Goal: Book appointment/travel/reservation

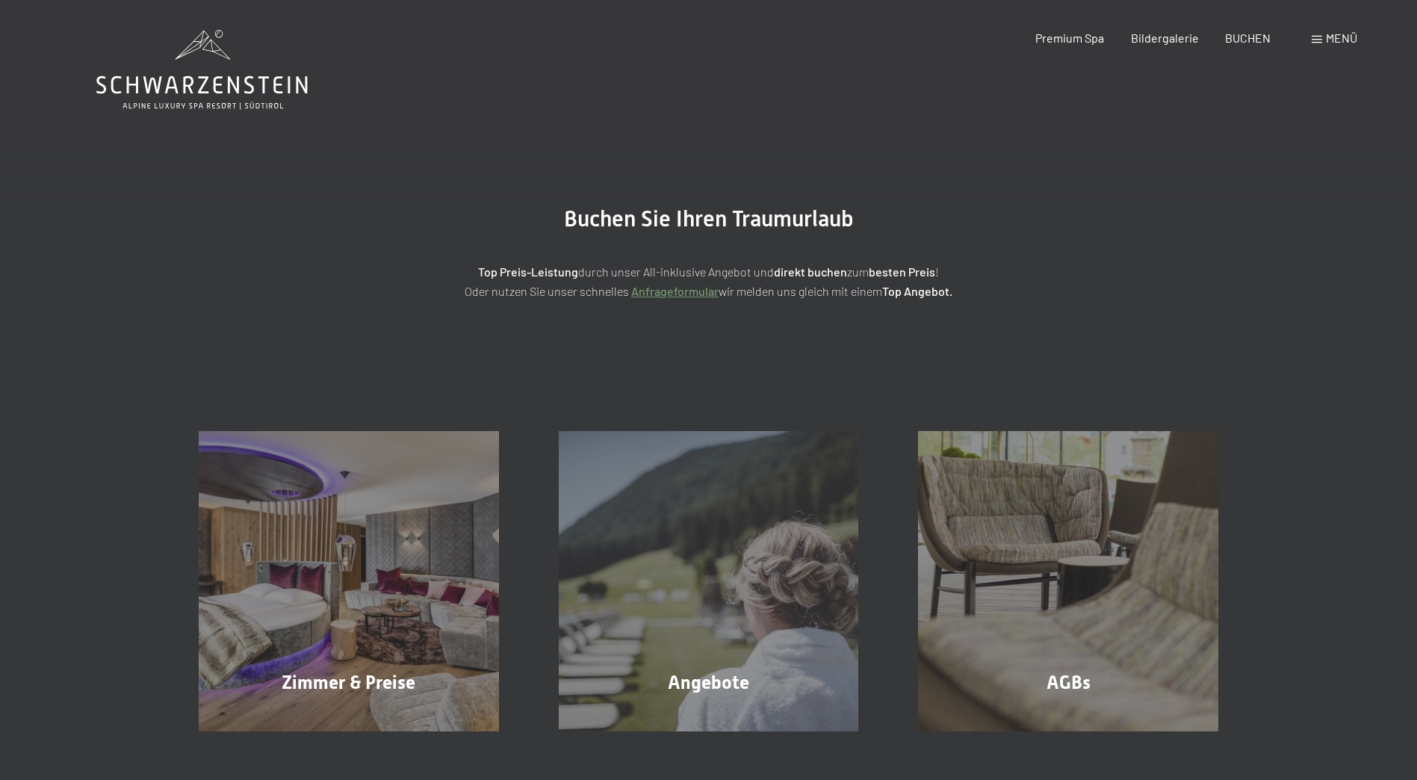
drag, startPoint x: 1241, startPoint y: 43, endPoint x: 1220, endPoint y: 153, distance: 112.6
click at [1241, 43] on div "BUCHEN" at bounding box center [1248, 38] width 46 height 16
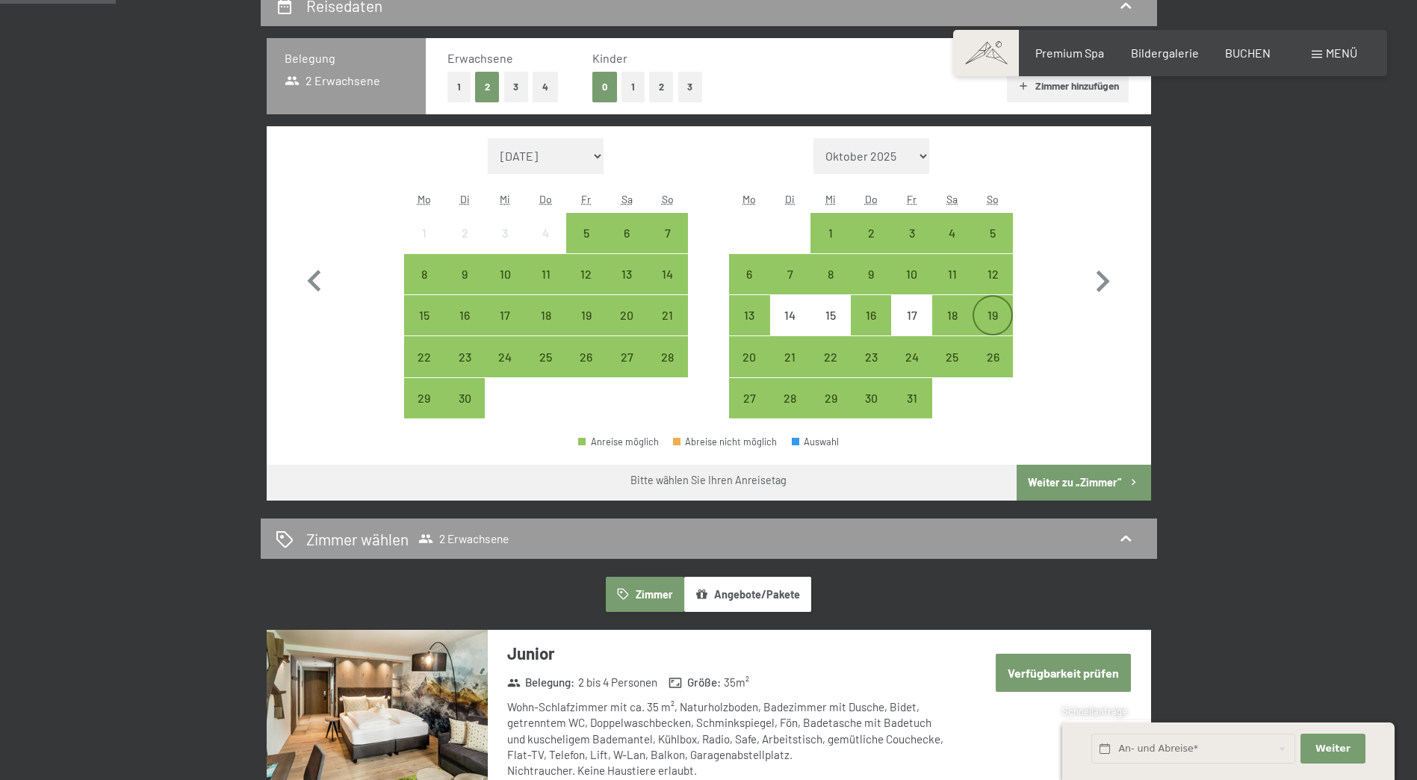
scroll to position [368, 0]
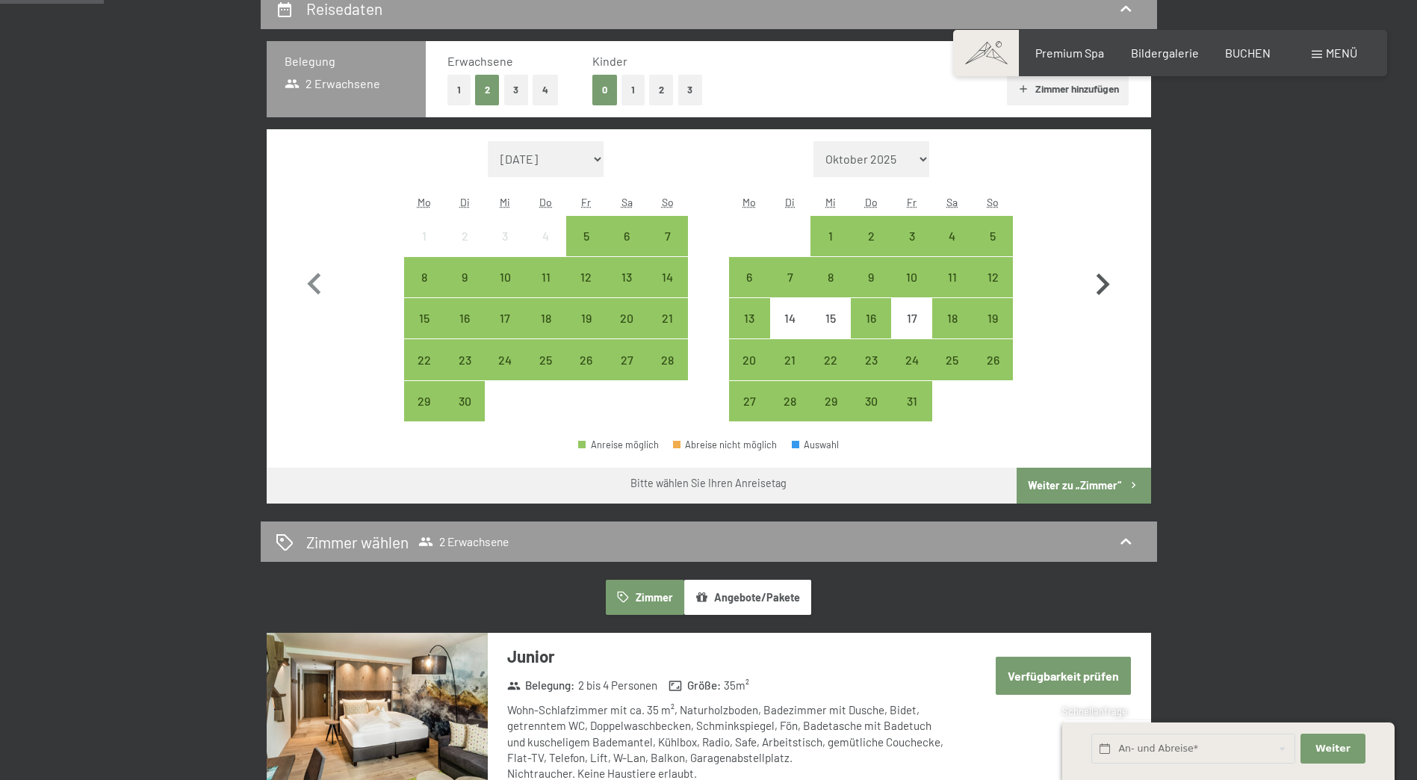
click at [1094, 277] on icon "button" at bounding box center [1102, 284] width 43 height 43
select select "[DATE]"
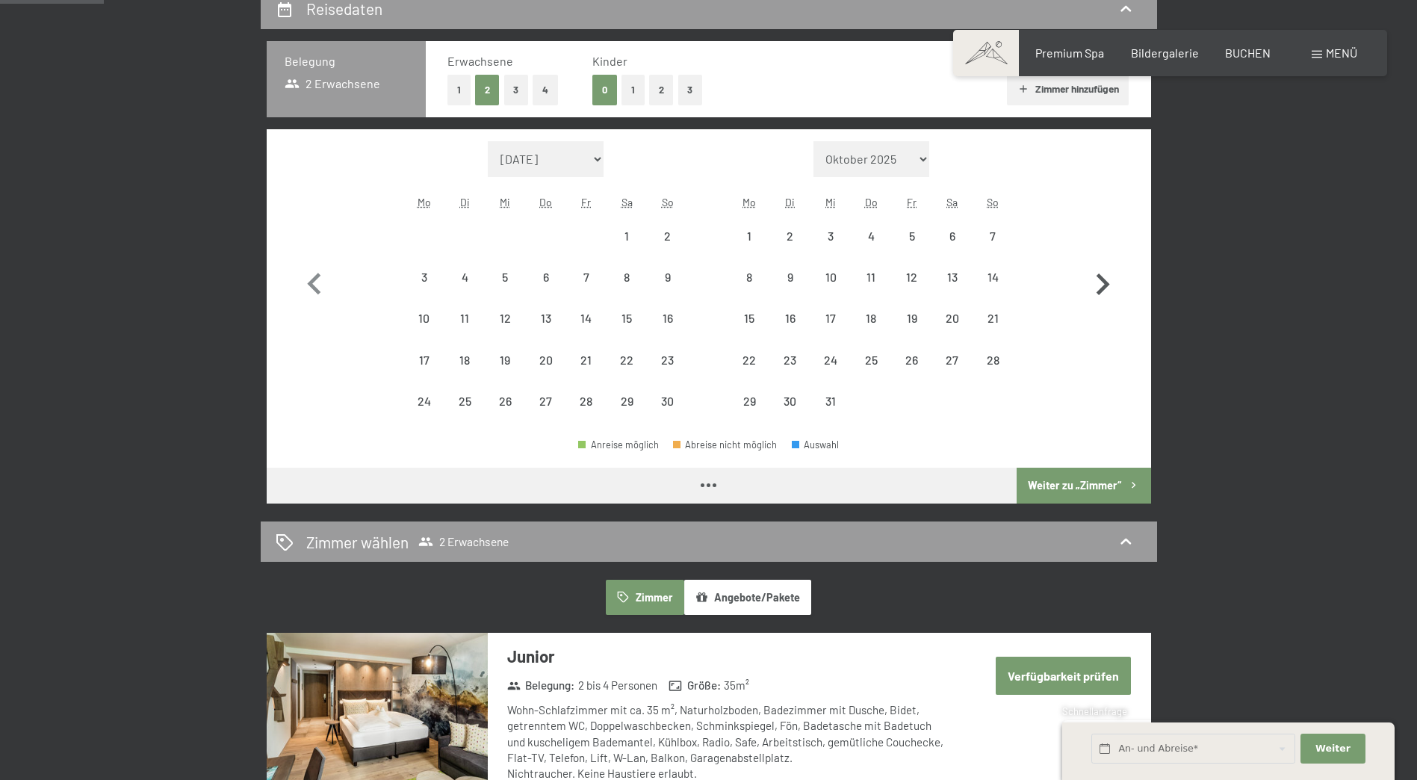
click at [1094, 277] on icon "button" at bounding box center [1102, 284] width 43 height 43
select select "[DATE]"
click at [1094, 277] on icon "button" at bounding box center [1102, 284] width 43 height 43
select select "[DATE]"
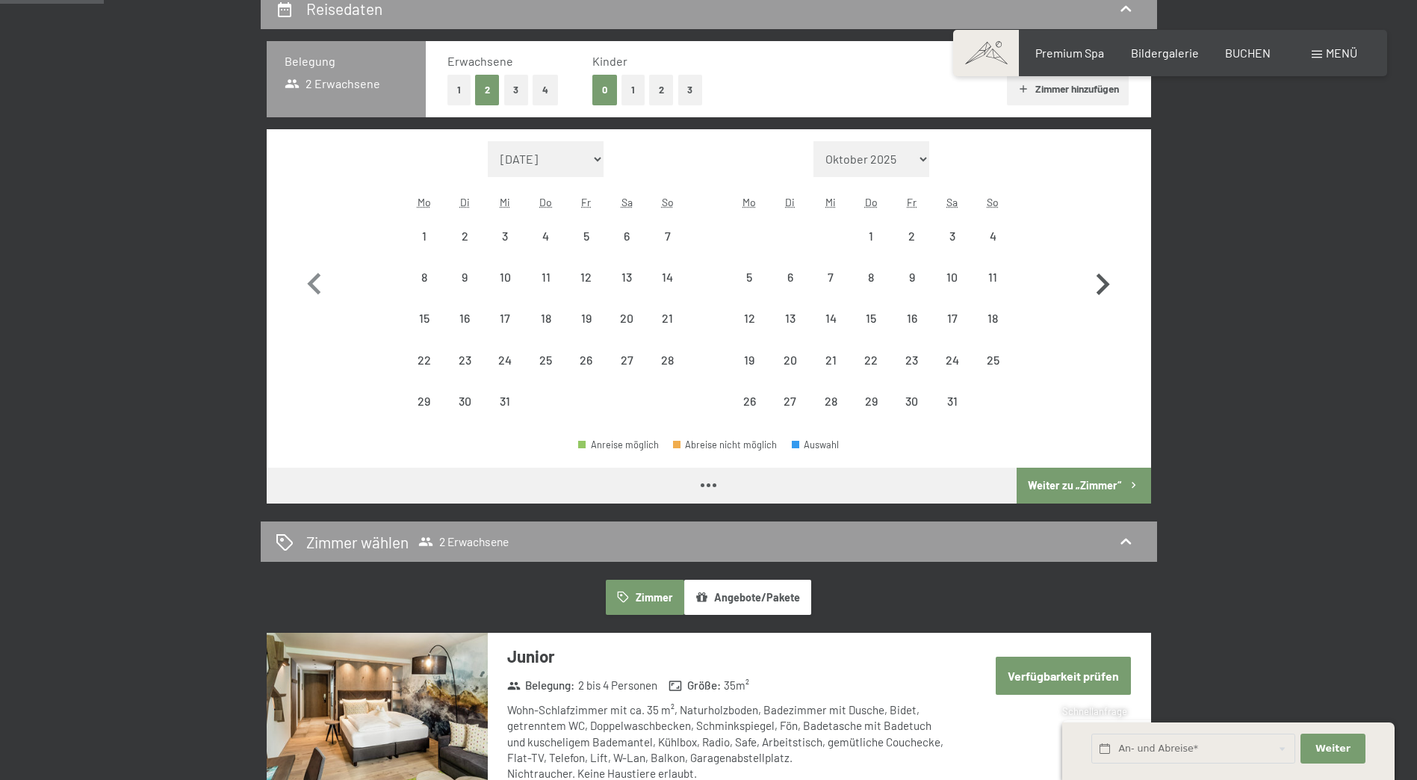
select select "[DATE]"
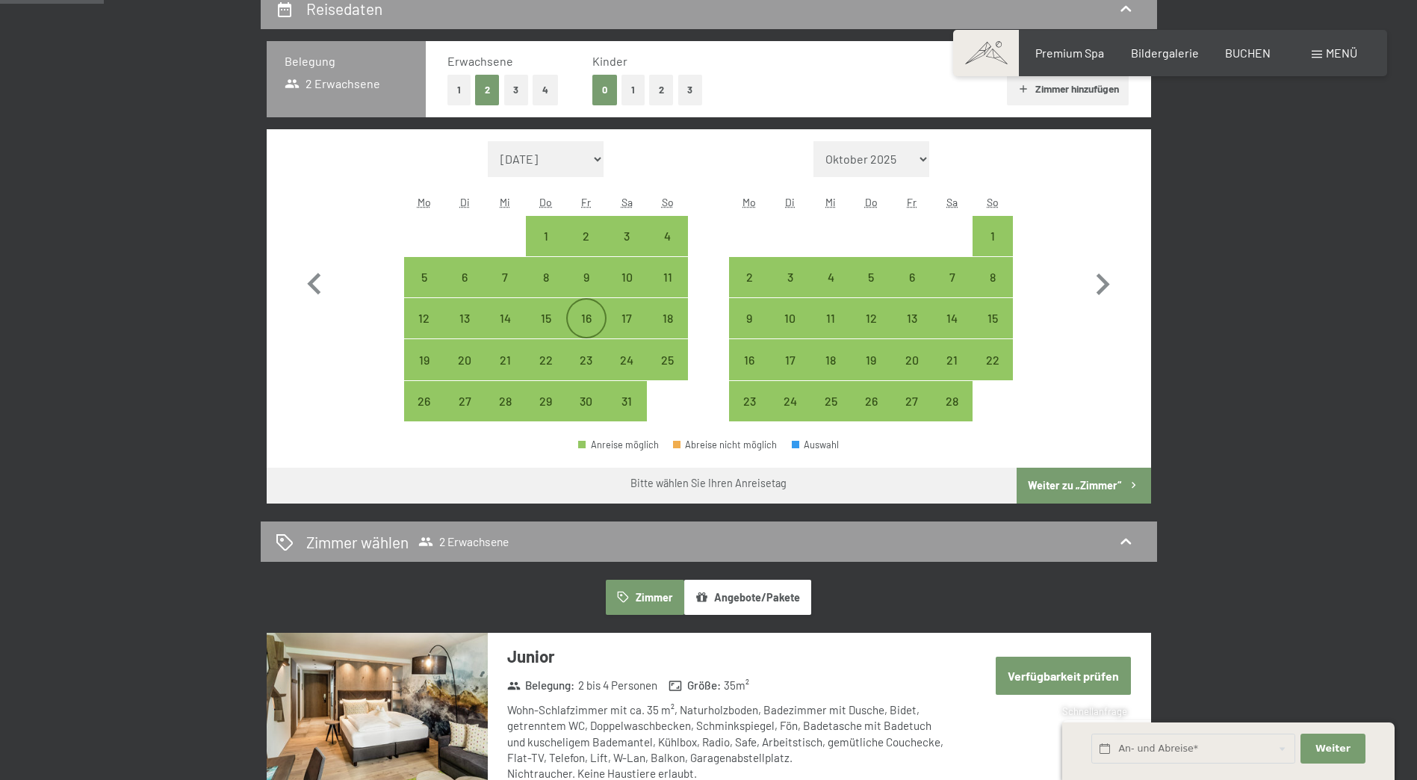
click at [594, 314] on div "16" at bounding box center [586, 330] width 37 height 37
select select "[DATE]"
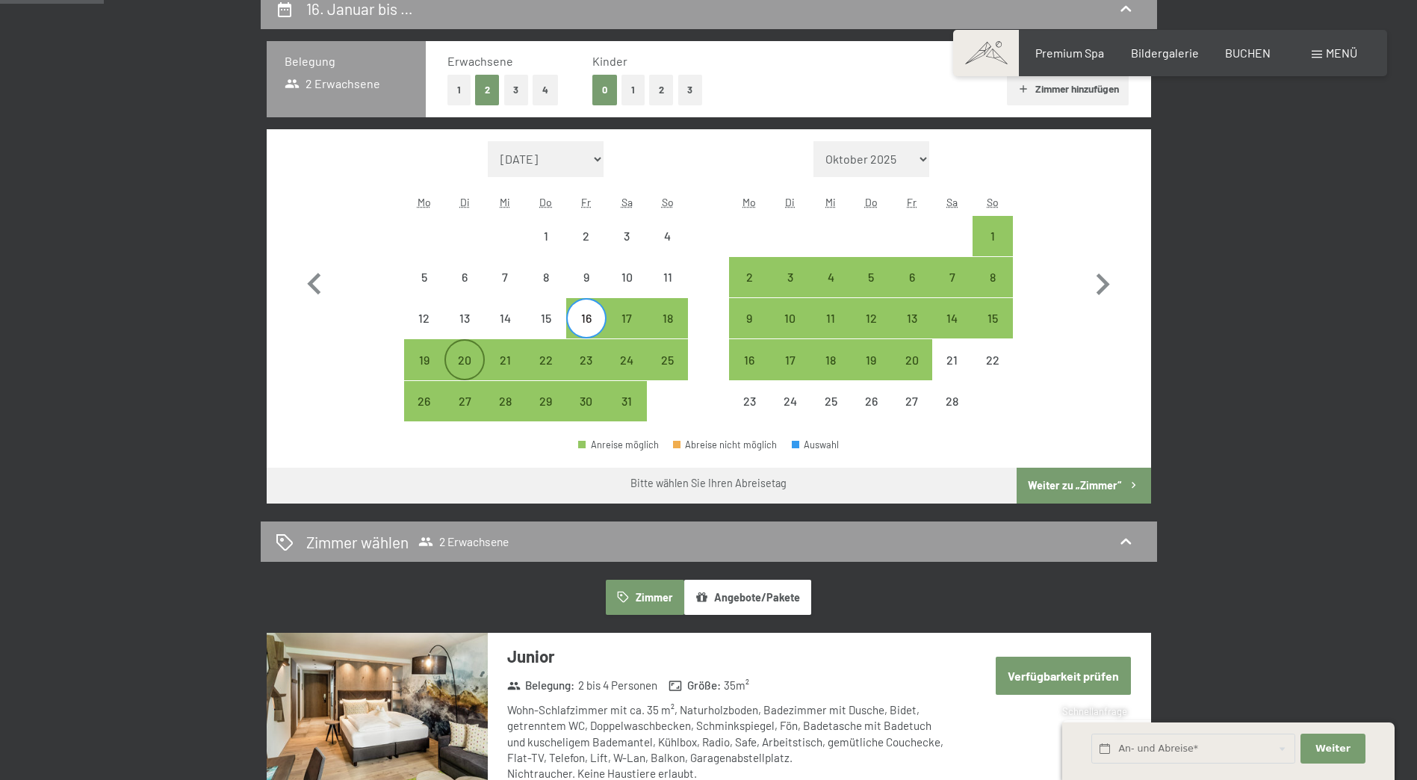
click at [456, 353] on div "20" at bounding box center [464, 359] width 37 height 37
select select "[DATE]"
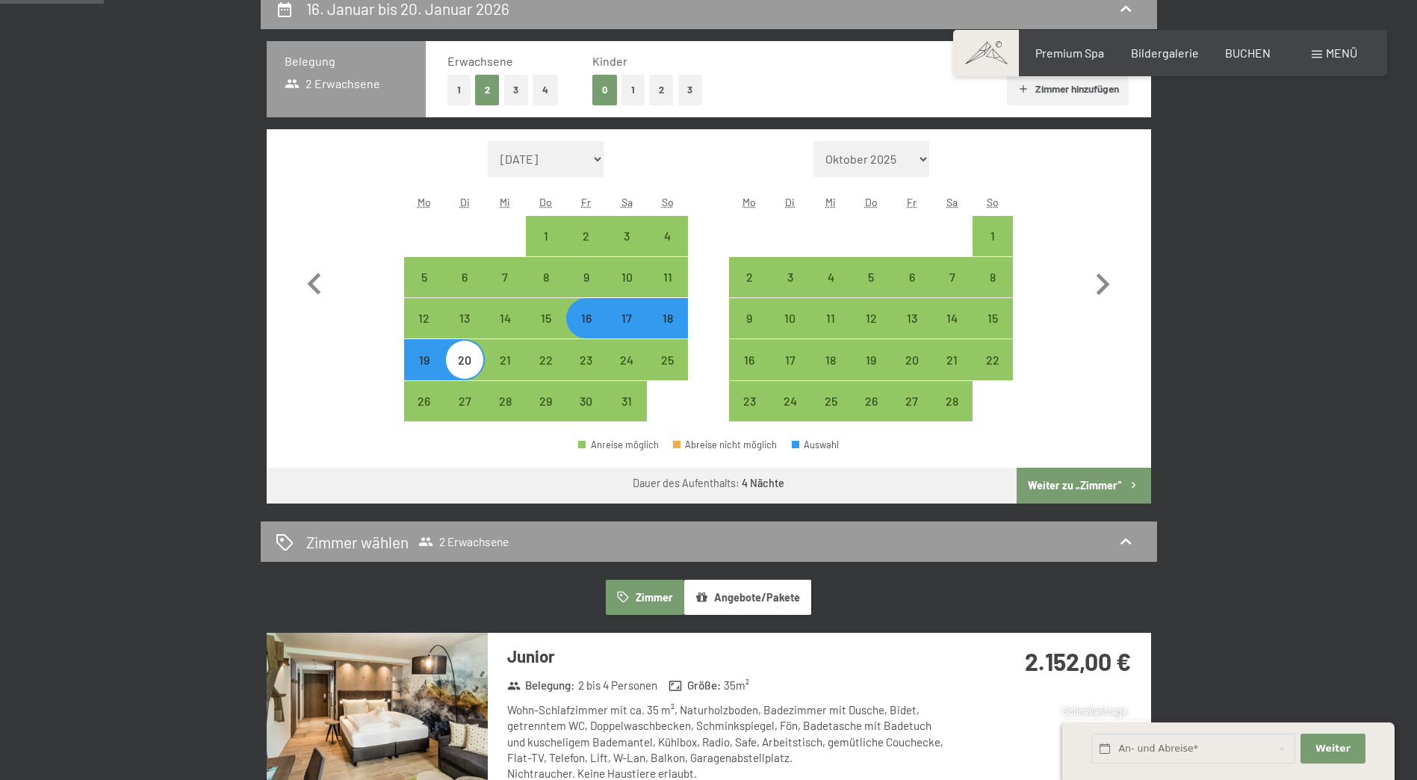
click at [1102, 479] on button "Weiter zu „Zimmer“" at bounding box center [1083, 486] width 134 height 36
select select "[DATE]"
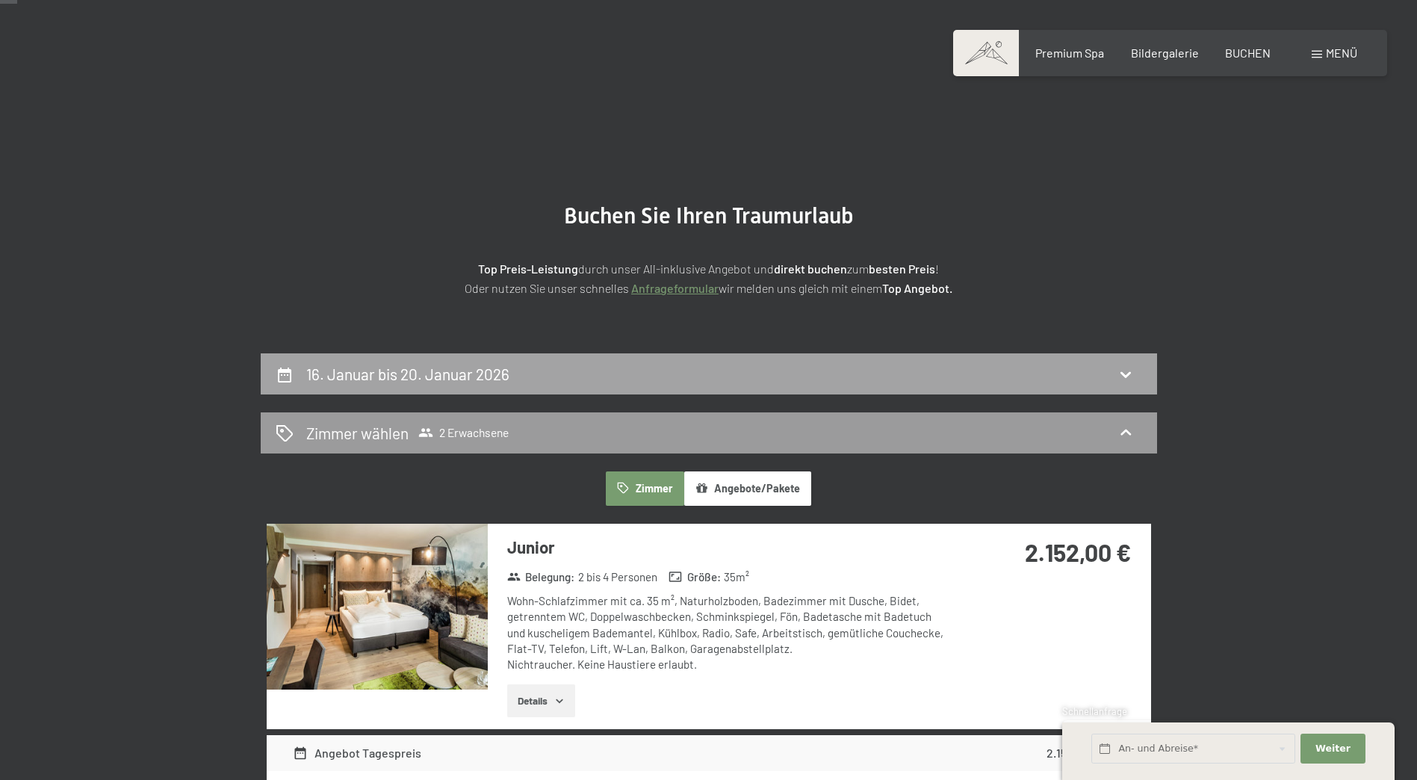
scroll to position [0, 0]
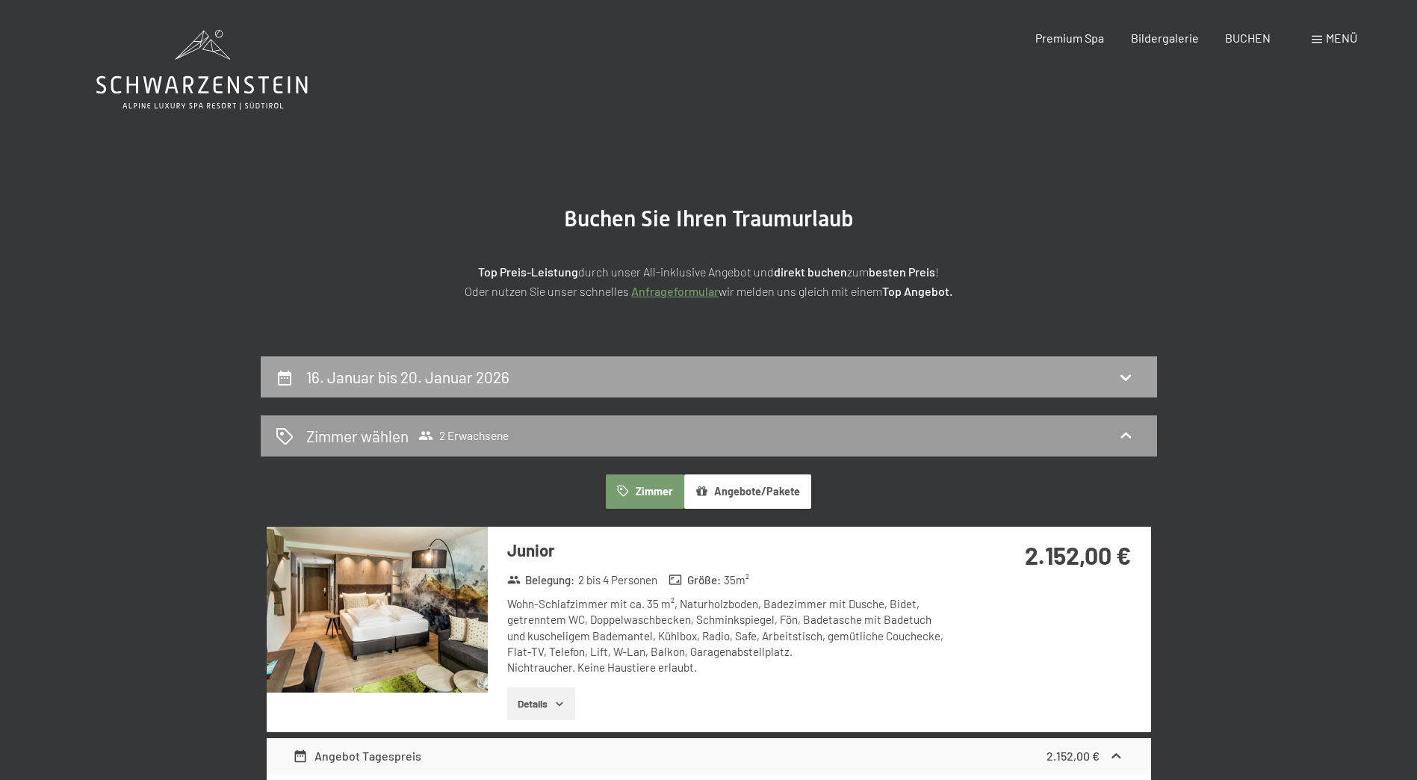
click at [726, 373] on div "16. Januar bis 20. Januar 2026" at bounding box center [709, 377] width 866 height 22
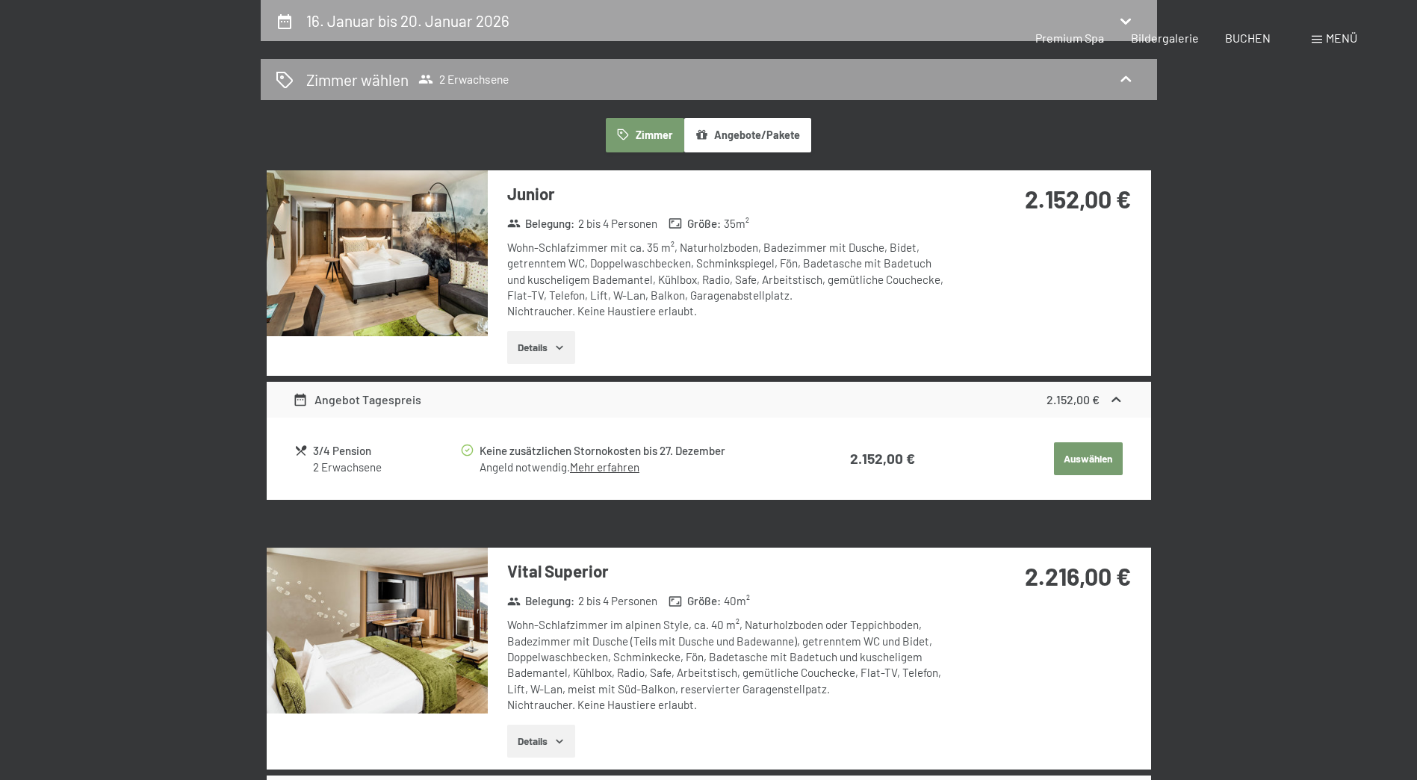
select select "[DATE]"
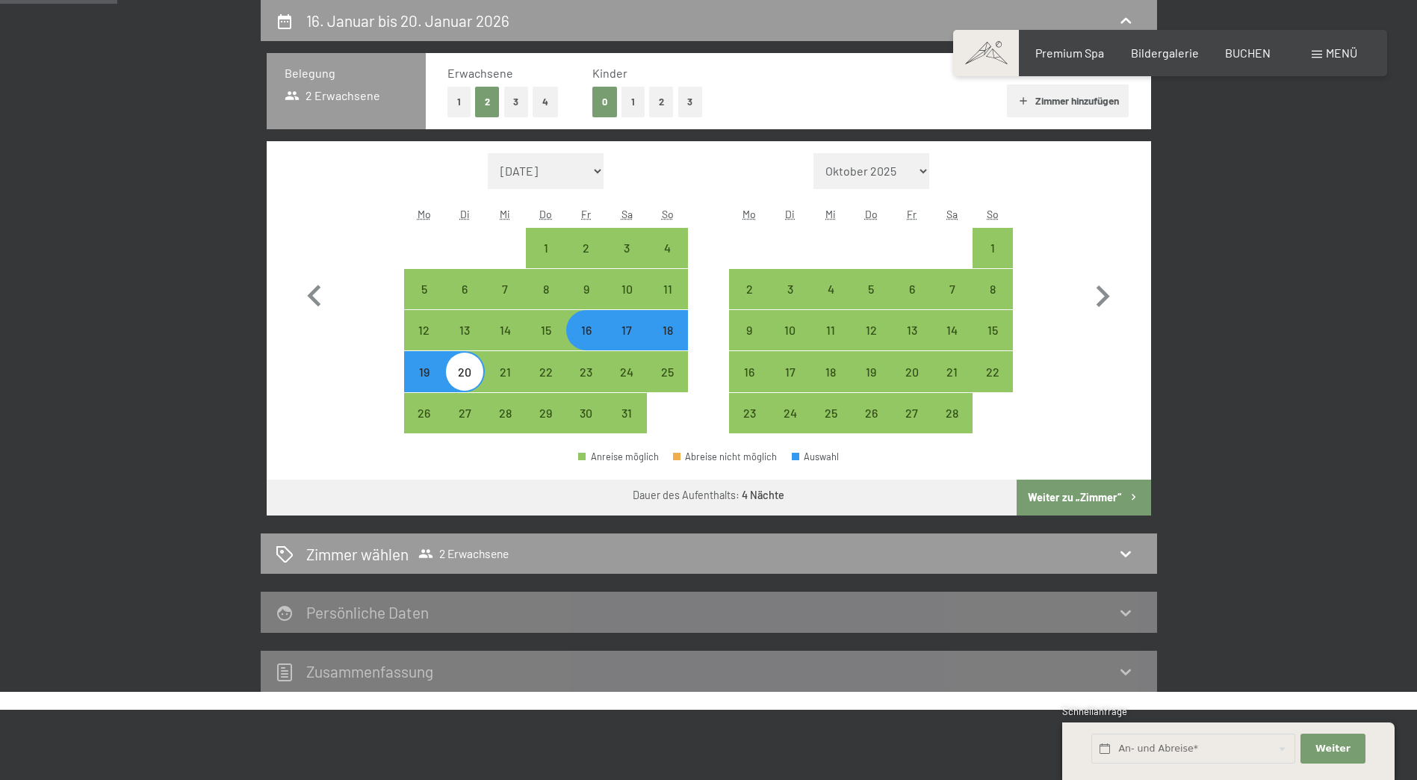
click at [625, 332] on div "17" at bounding box center [626, 342] width 37 height 37
select select "[DATE]"
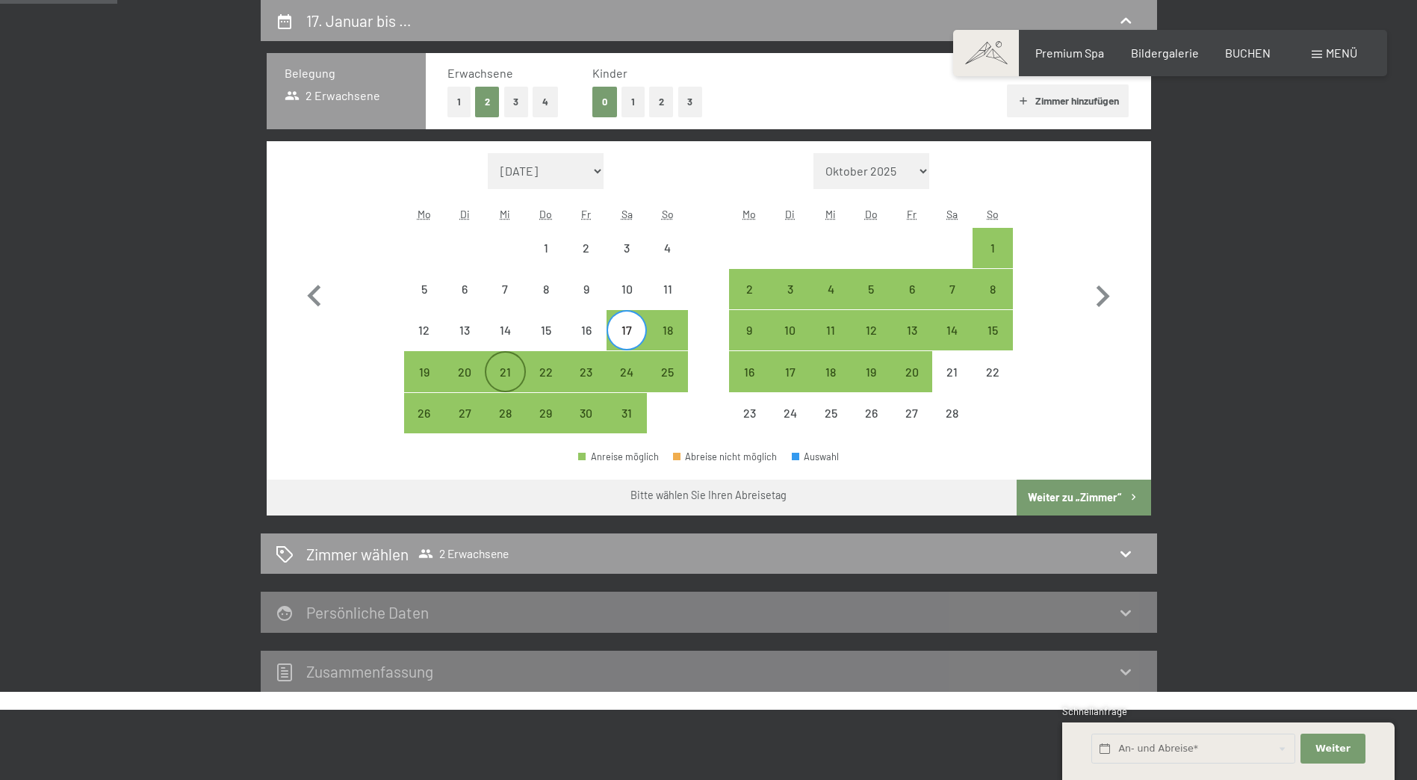
click at [492, 370] on div "21" at bounding box center [504, 384] width 37 height 37
select select "[DATE]"
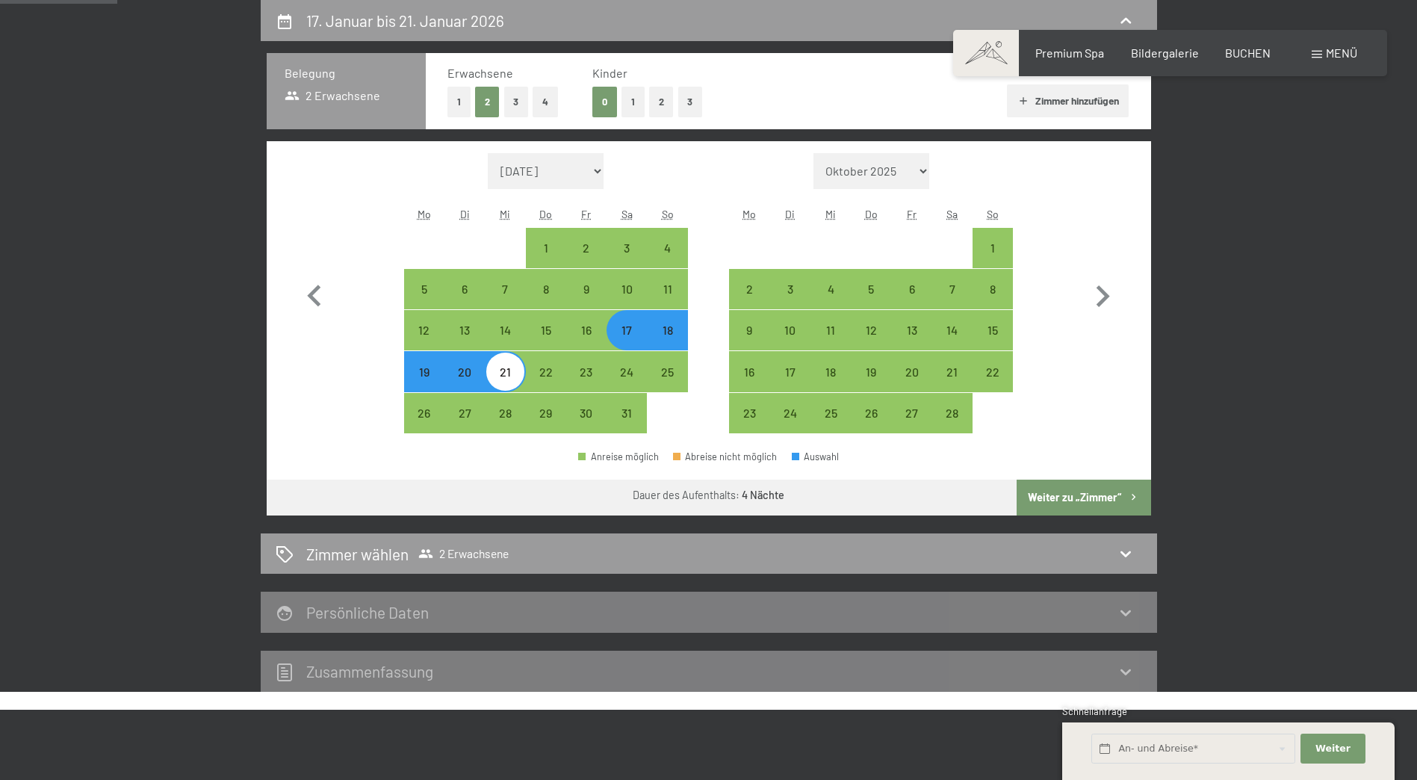
click at [1104, 488] on button "Weiter zu „Zimmer“" at bounding box center [1083, 497] width 134 height 36
select select "[DATE]"
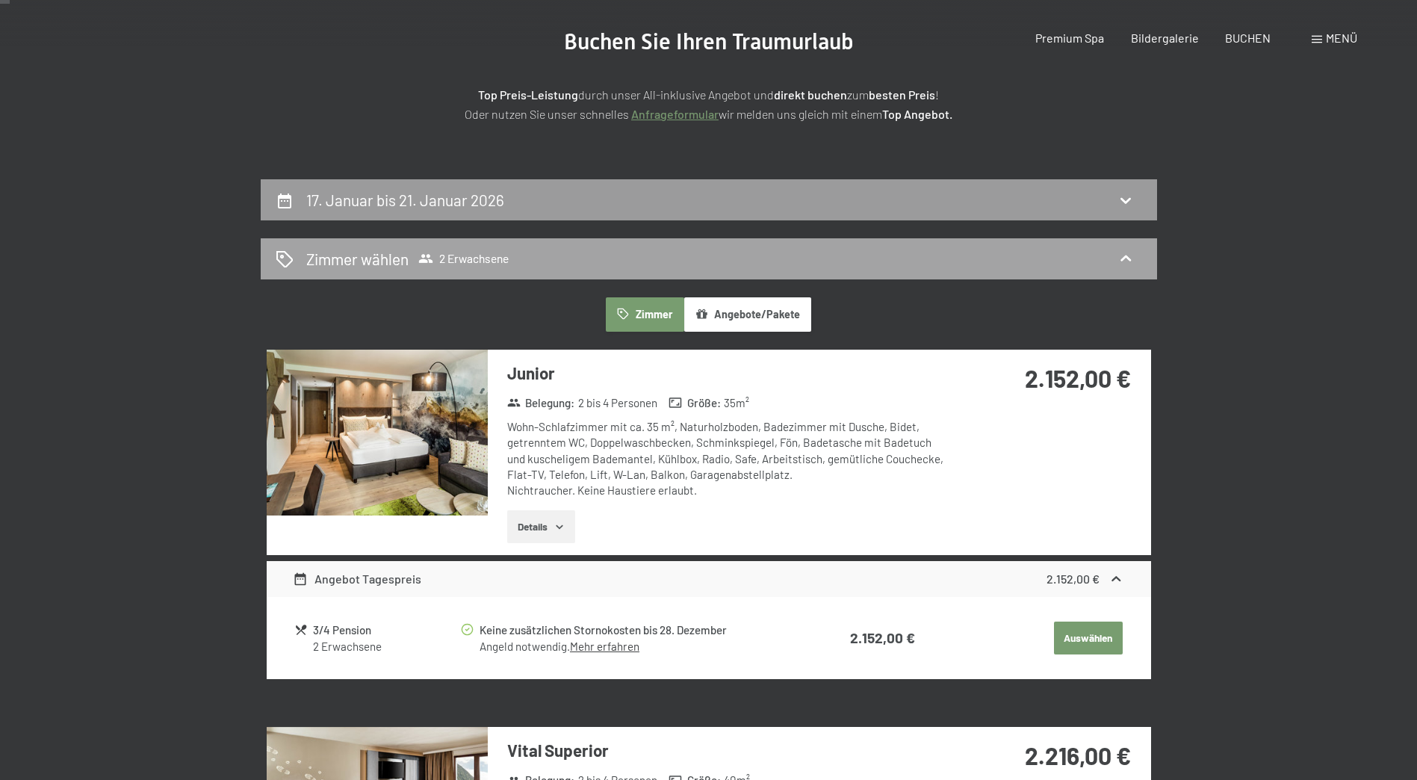
scroll to position [0, 0]
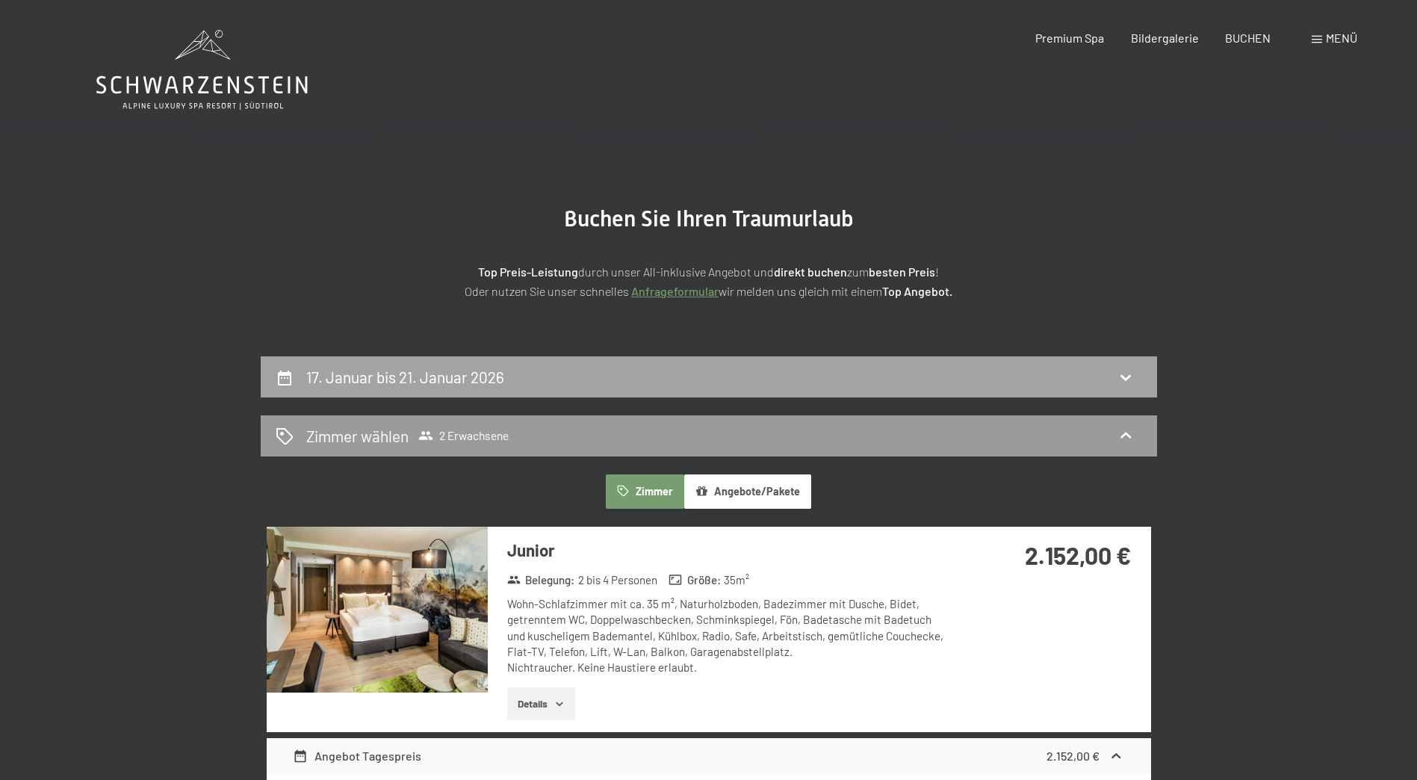
click at [796, 372] on div "17. Januar bis 21. Januar 2026" at bounding box center [709, 377] width 866 height 22
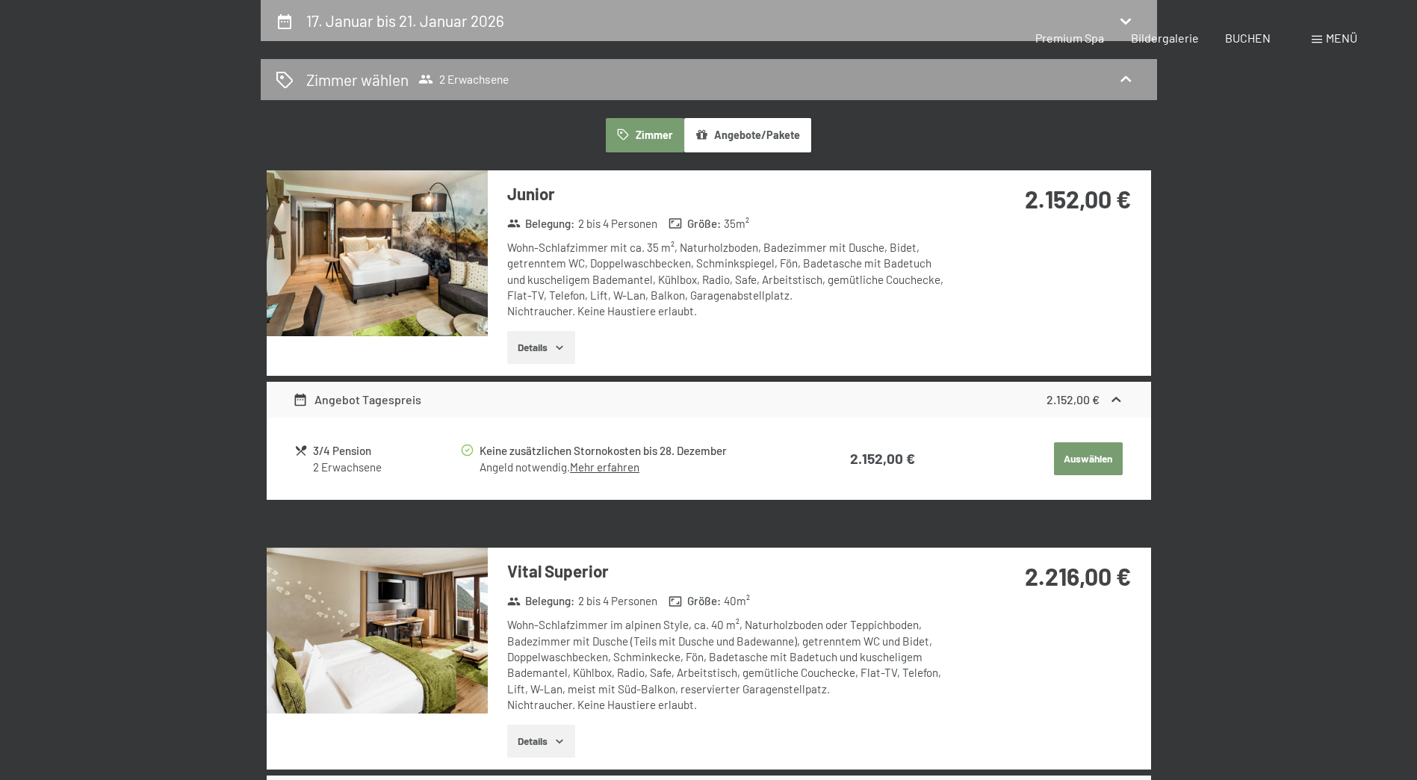
select select "[DATE]"
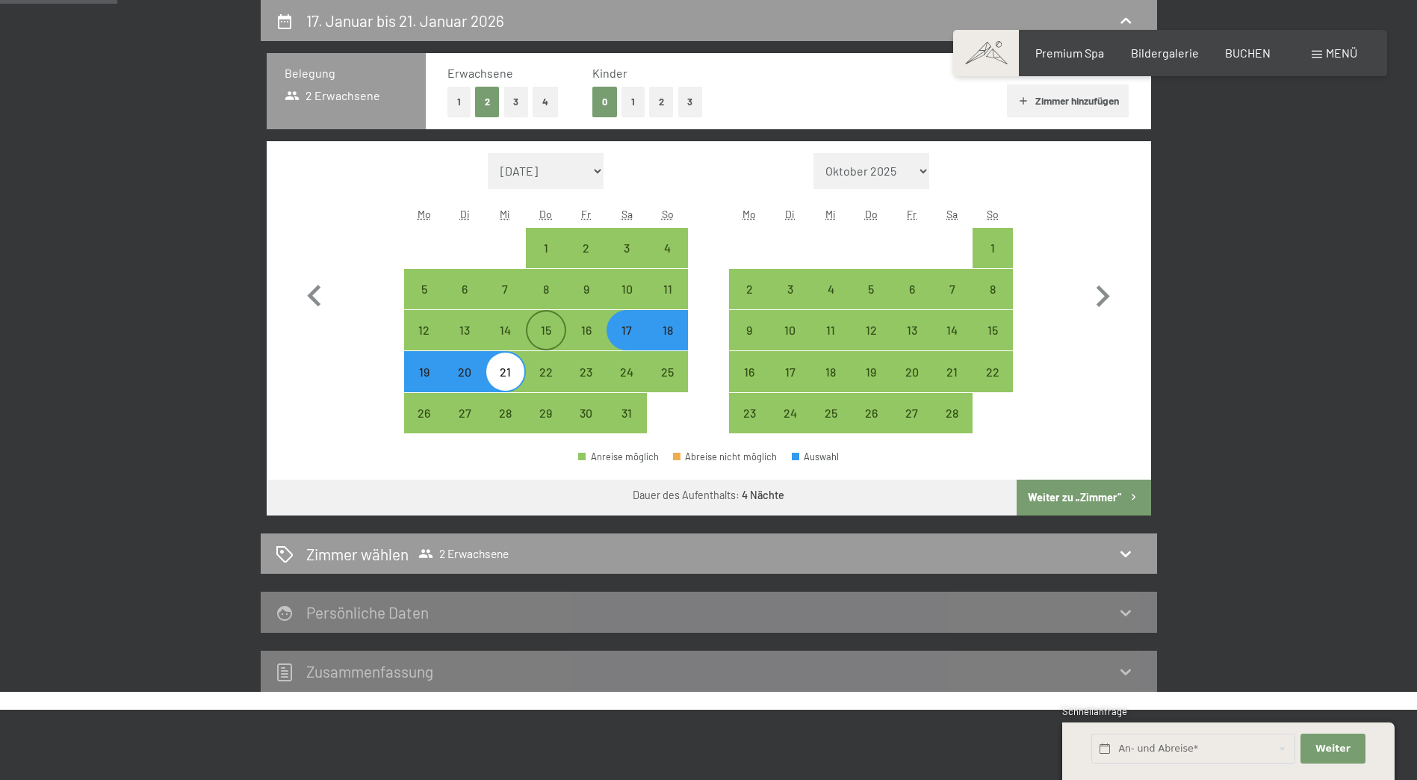
click at [531, 335] on div "15" at bounding box center [545, 342] width 37 height 37
select select "[DATE]"
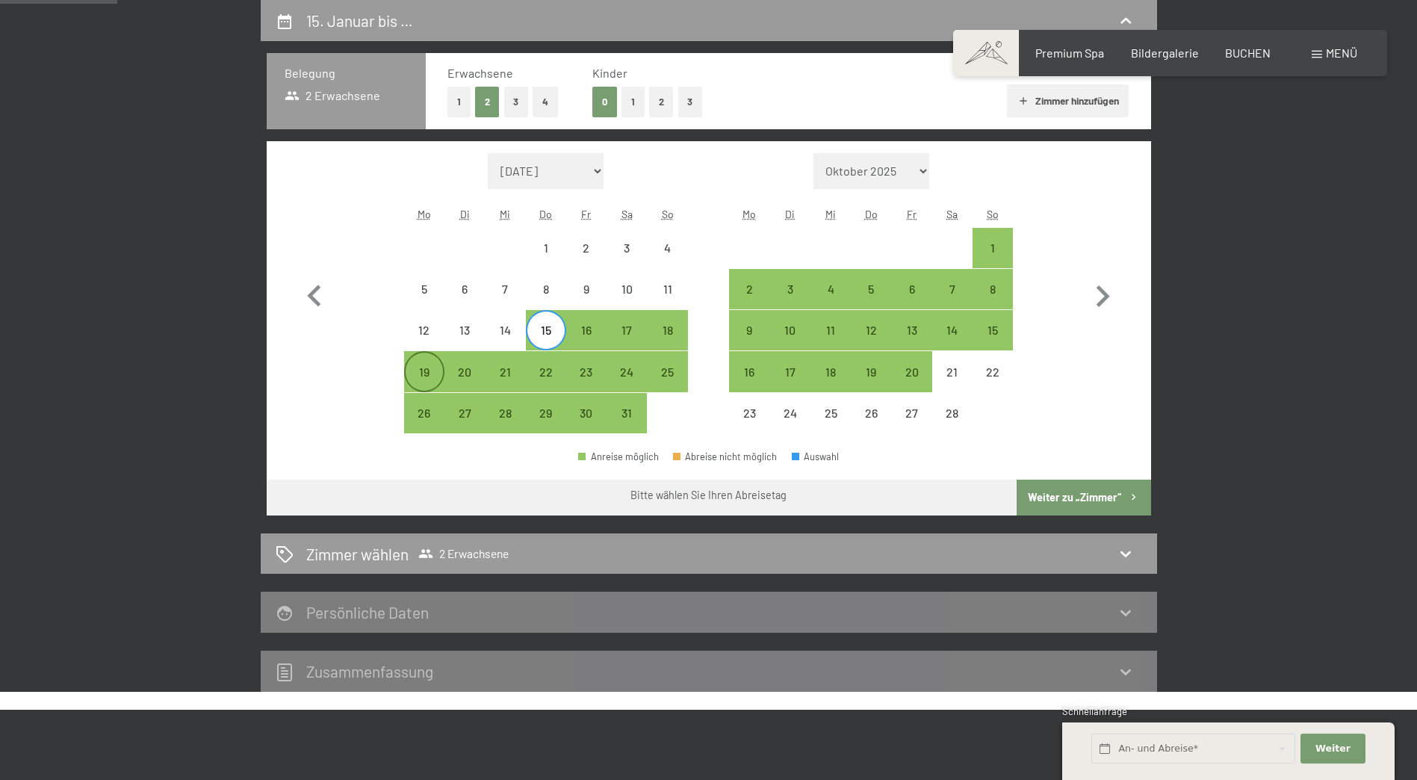
click at [425, 363] on div "19" at bounding box center [424, 371] width 37 height 37
select select "[DATE]"
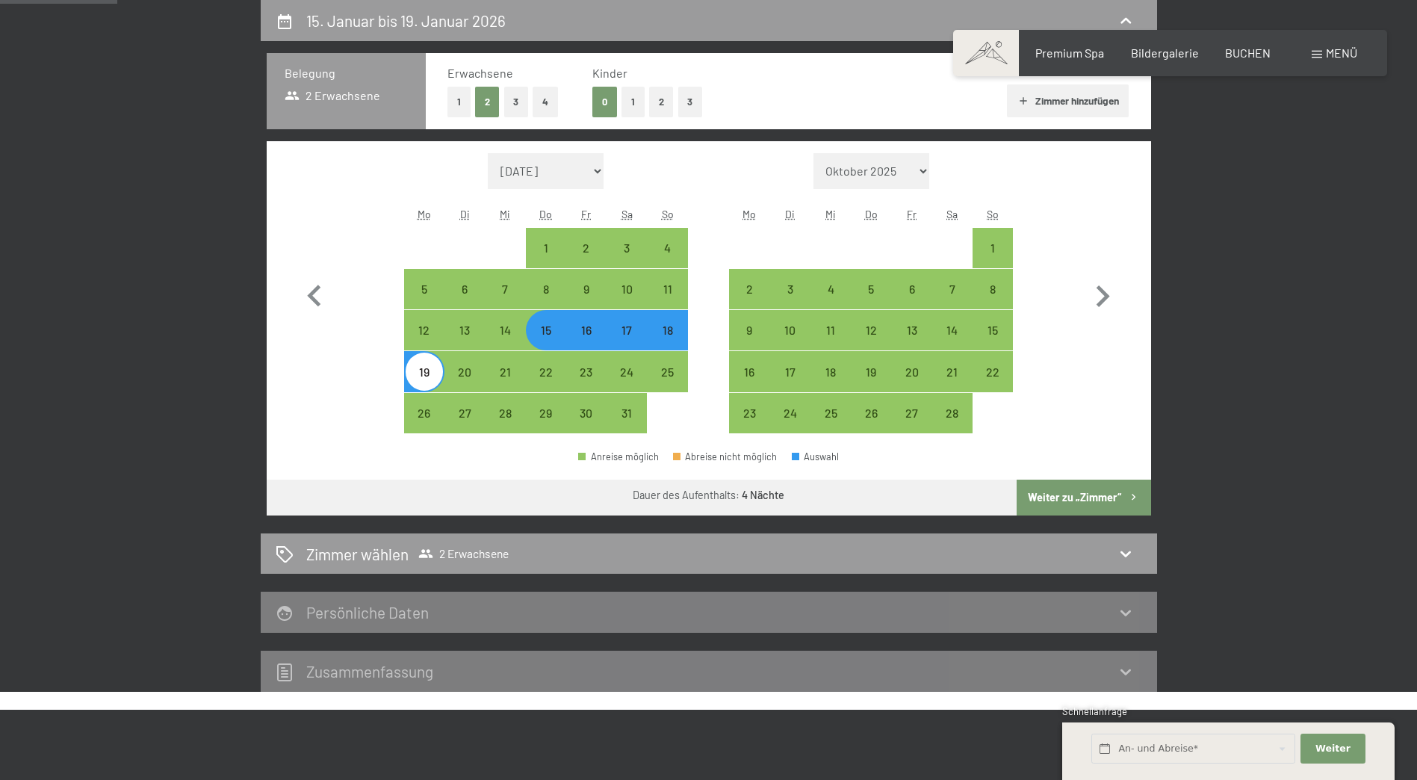
click at [1091, 503] on button "Weiter zu „Zimmer“" at bounding box center [1083, 497] width 134 height 36
select select "[DATE]"
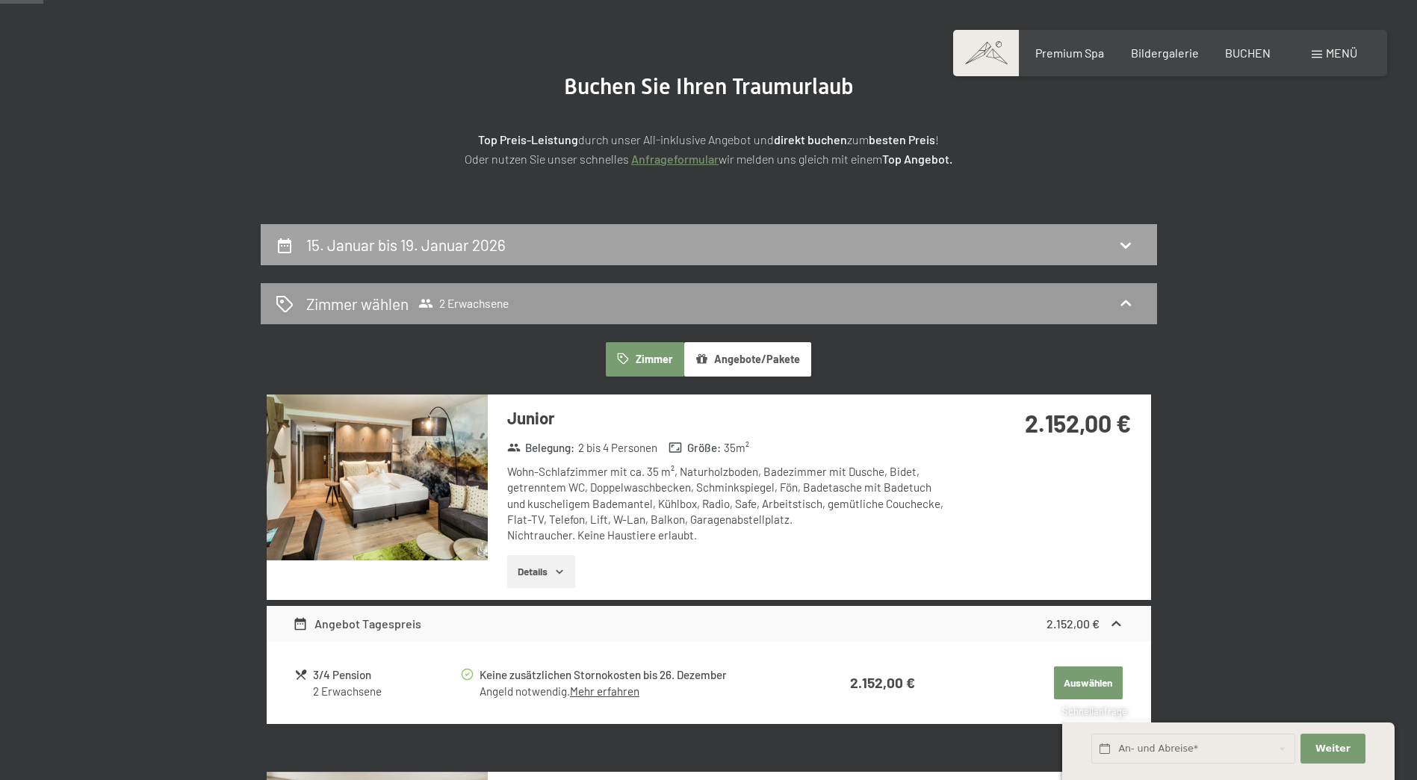
click at [939, 242] on div "15. Januar bis 19. Januar 2026" at bounding box center [709, 245] width 866 height 22
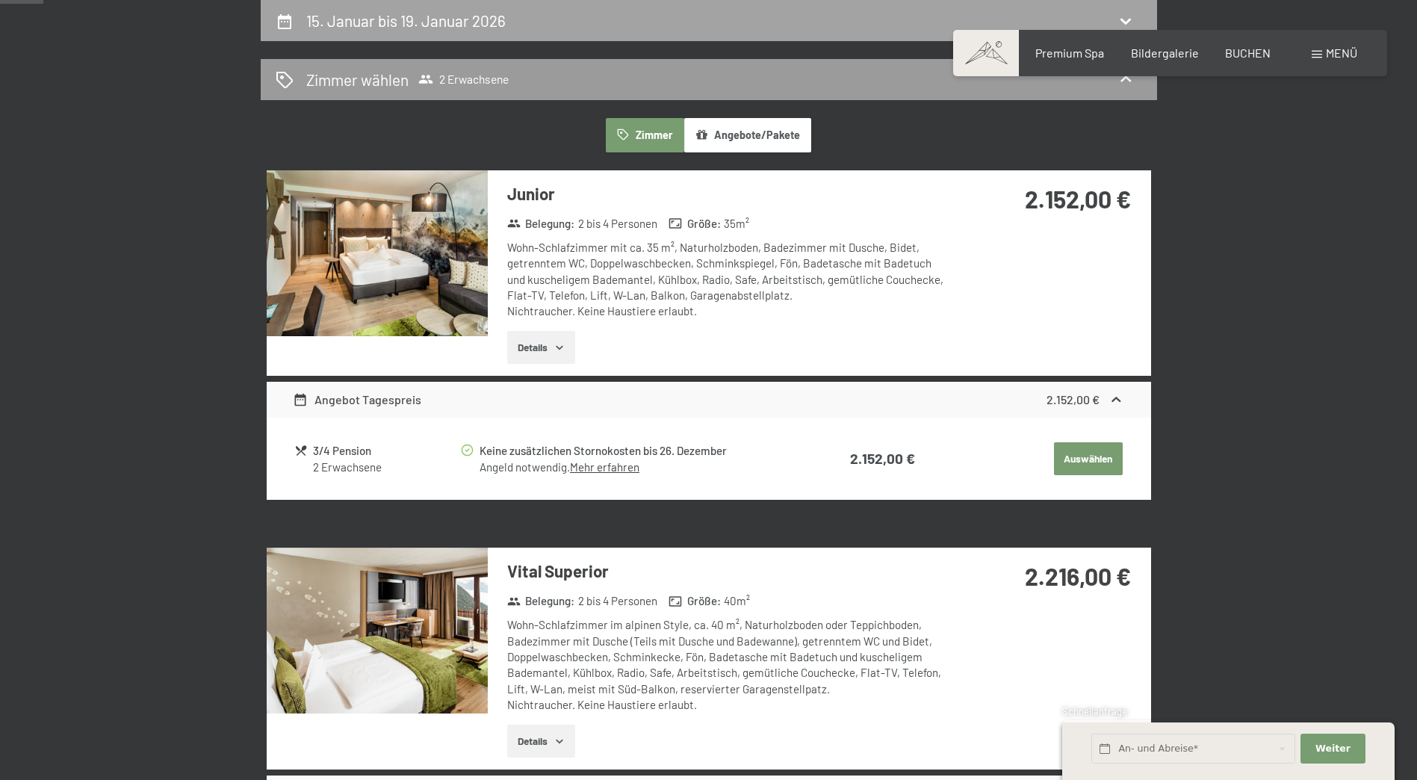
select select "[DATE]"
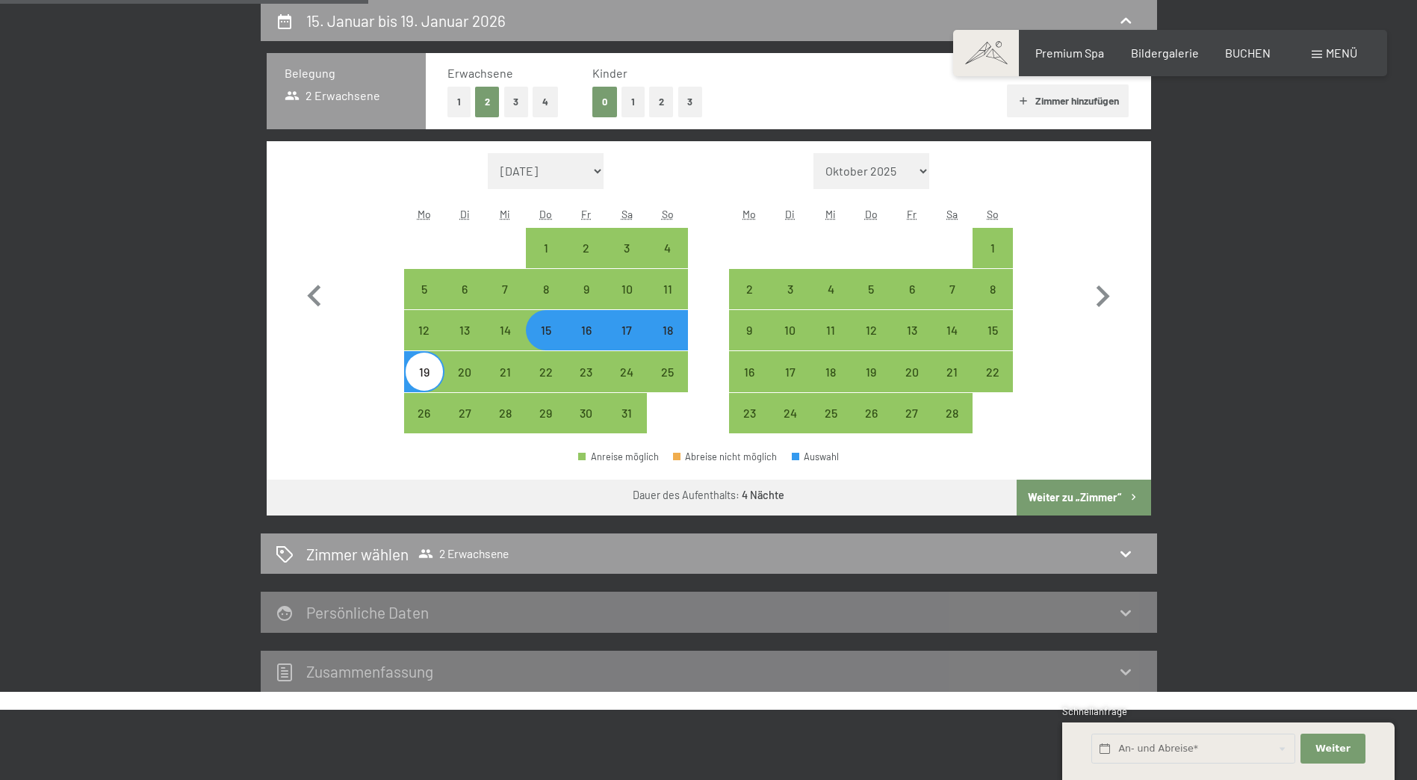
scroll to position [282, 0]
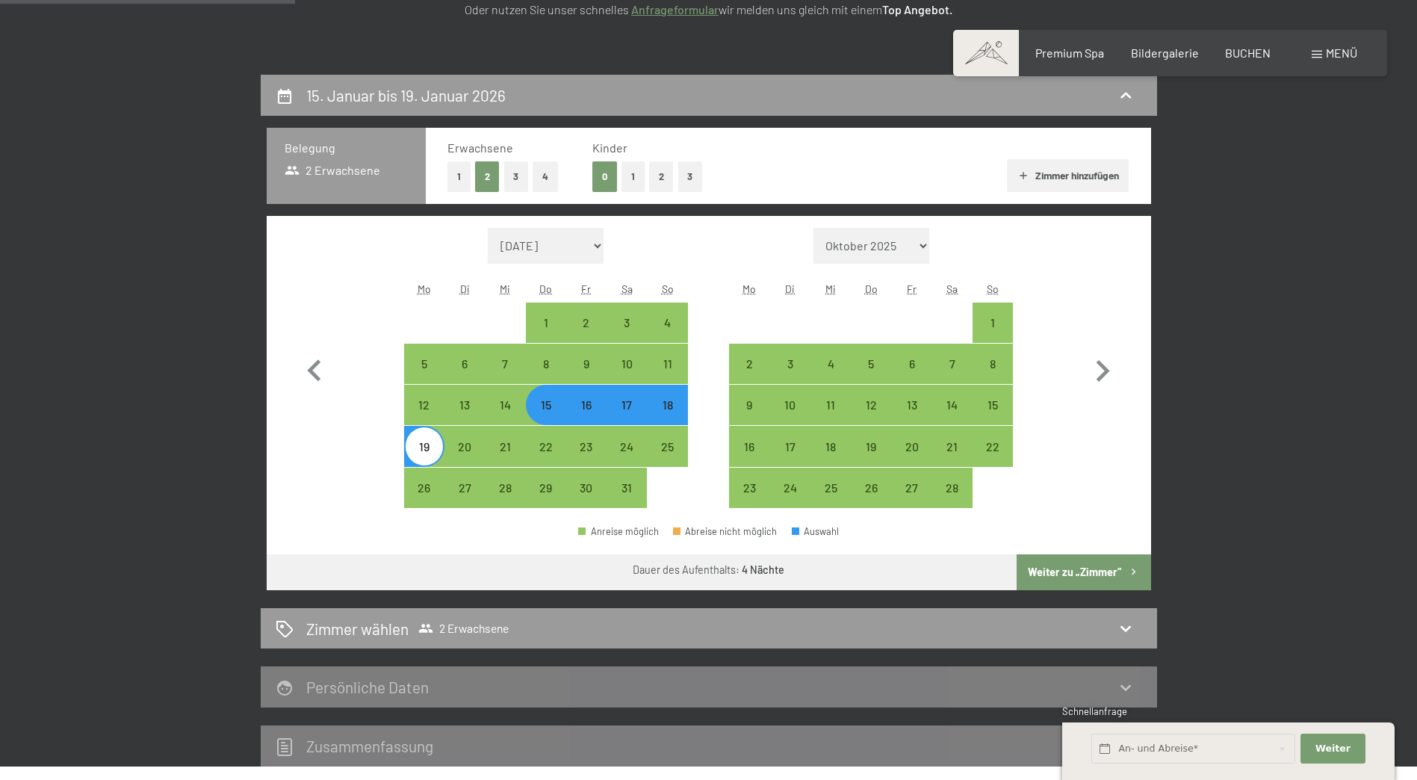
click at [667, 412] on div "18" at bounding box center [666, 417] width 37 height 37
select select "[DATE]"
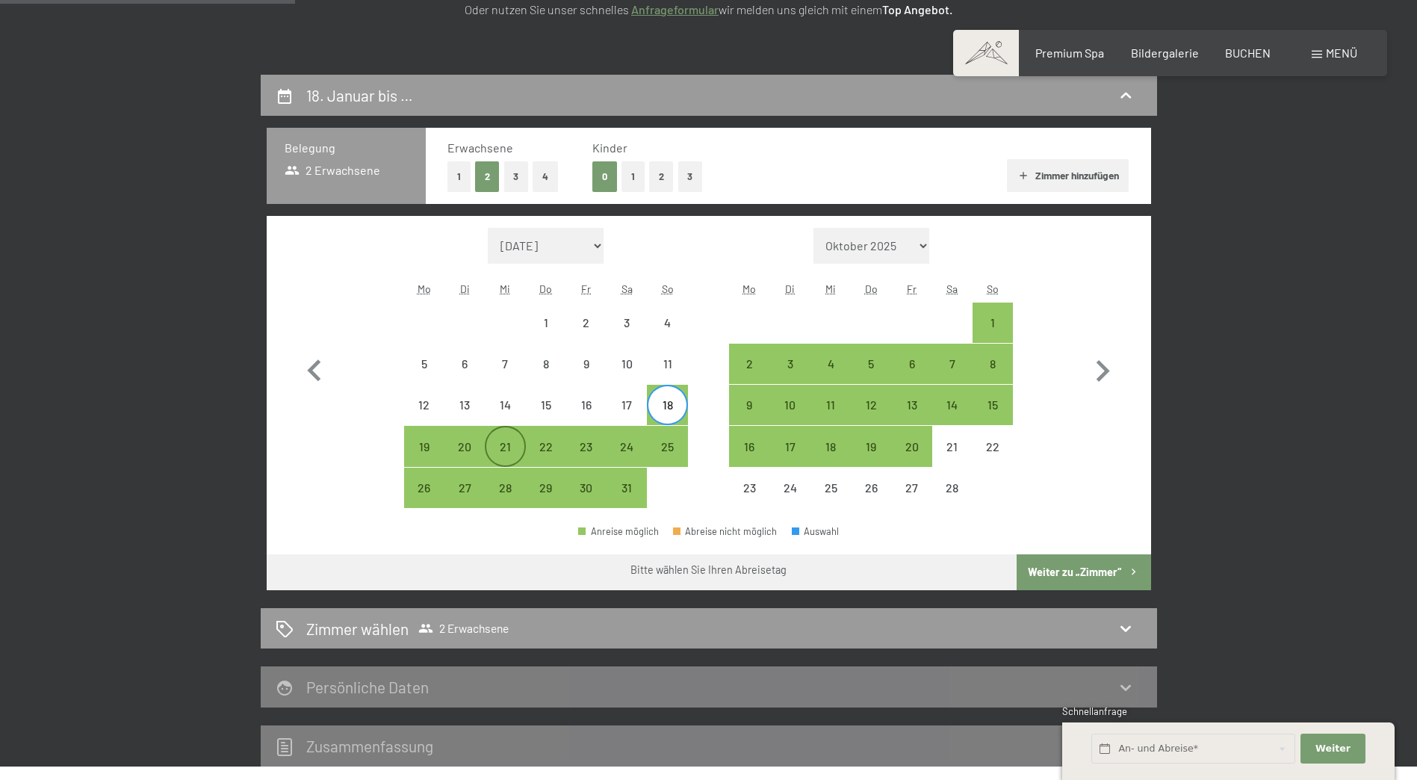
click at [522, 446] on div "21" at bounding box center [504, 459] width 37 height 37
select select "[DATE]"
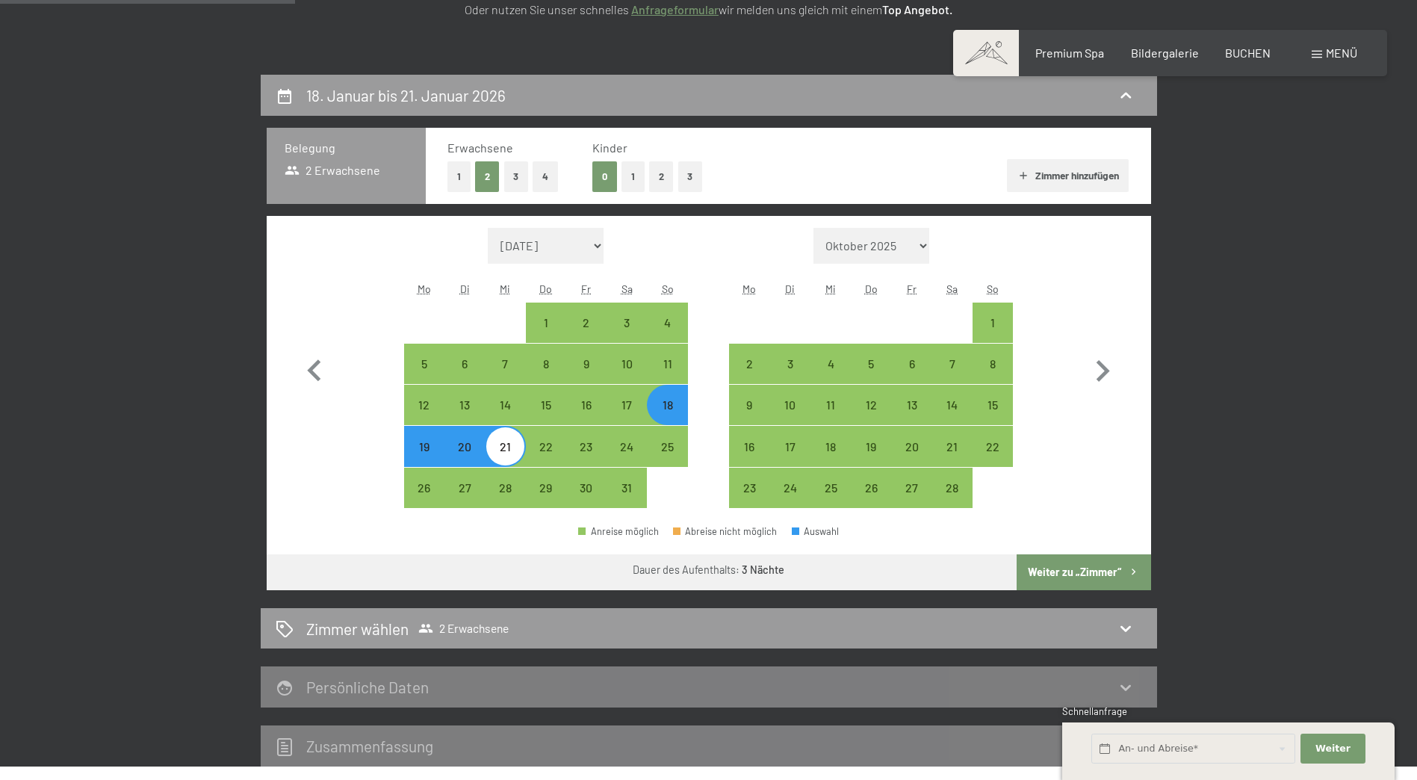
click at [664, 407] on div "18" at bounding box center [666, 417] width 37 height 37
select select "[DATE]"
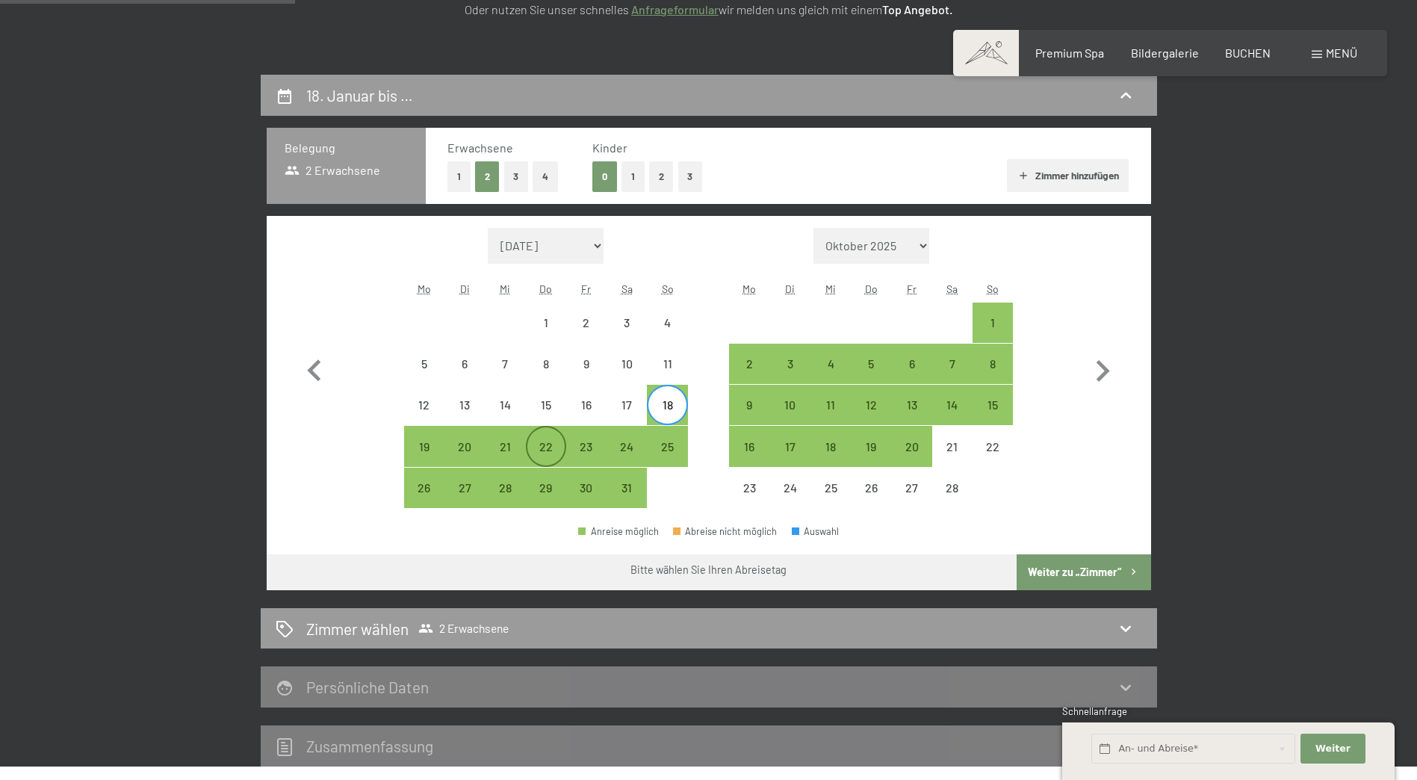
click at [541, 441] on div "22" at bounding box center [545, 459] width 37 height 37
select select "[DATE]"
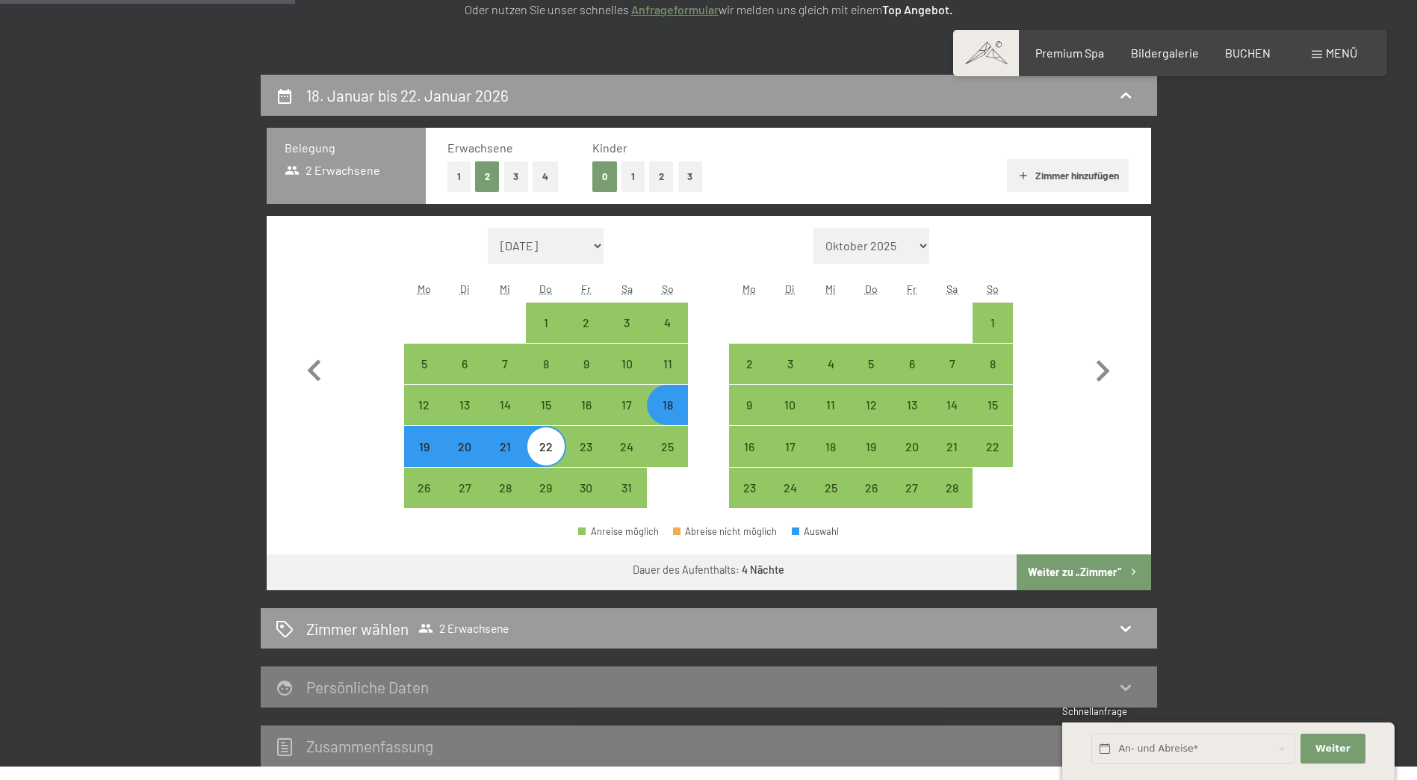
click at [1101, 569] on button "Weiter zu „Zimmer“" at bounding box center [1083, 572] width 134 height 36
select select "[DATE]"
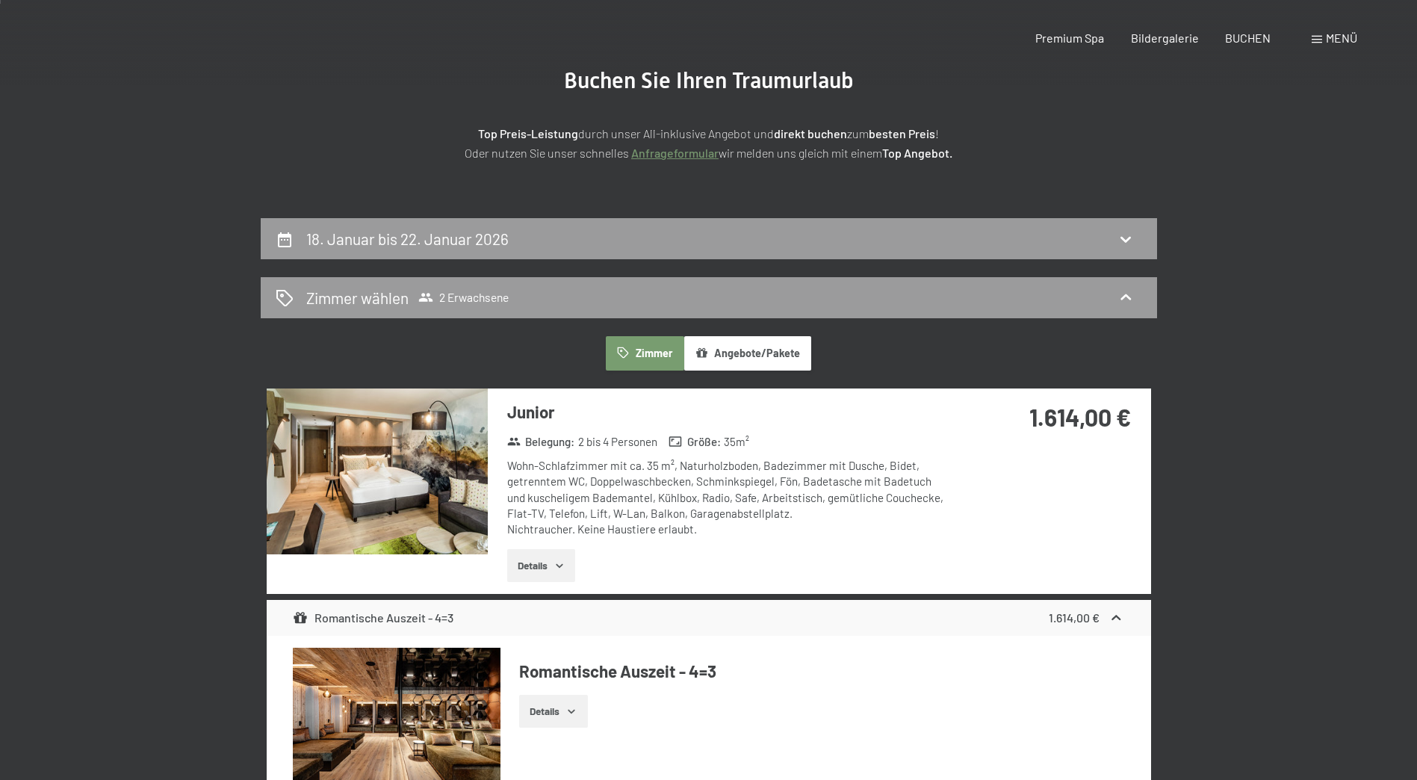
scroll to position [0, 0]
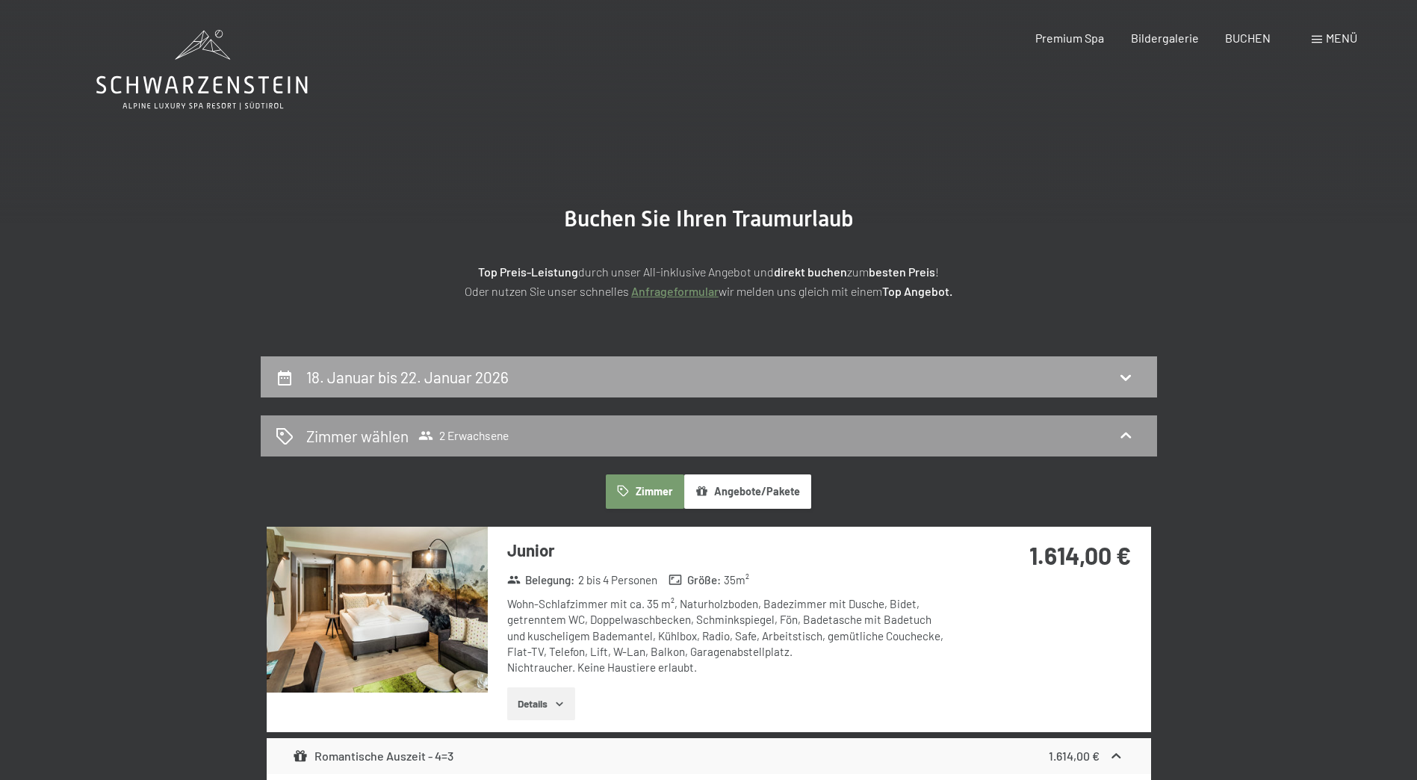
click at [683, 382] on div "18. Januar bis 22. Januar 2026" at bounding box center [709, 377] width 866 height 22
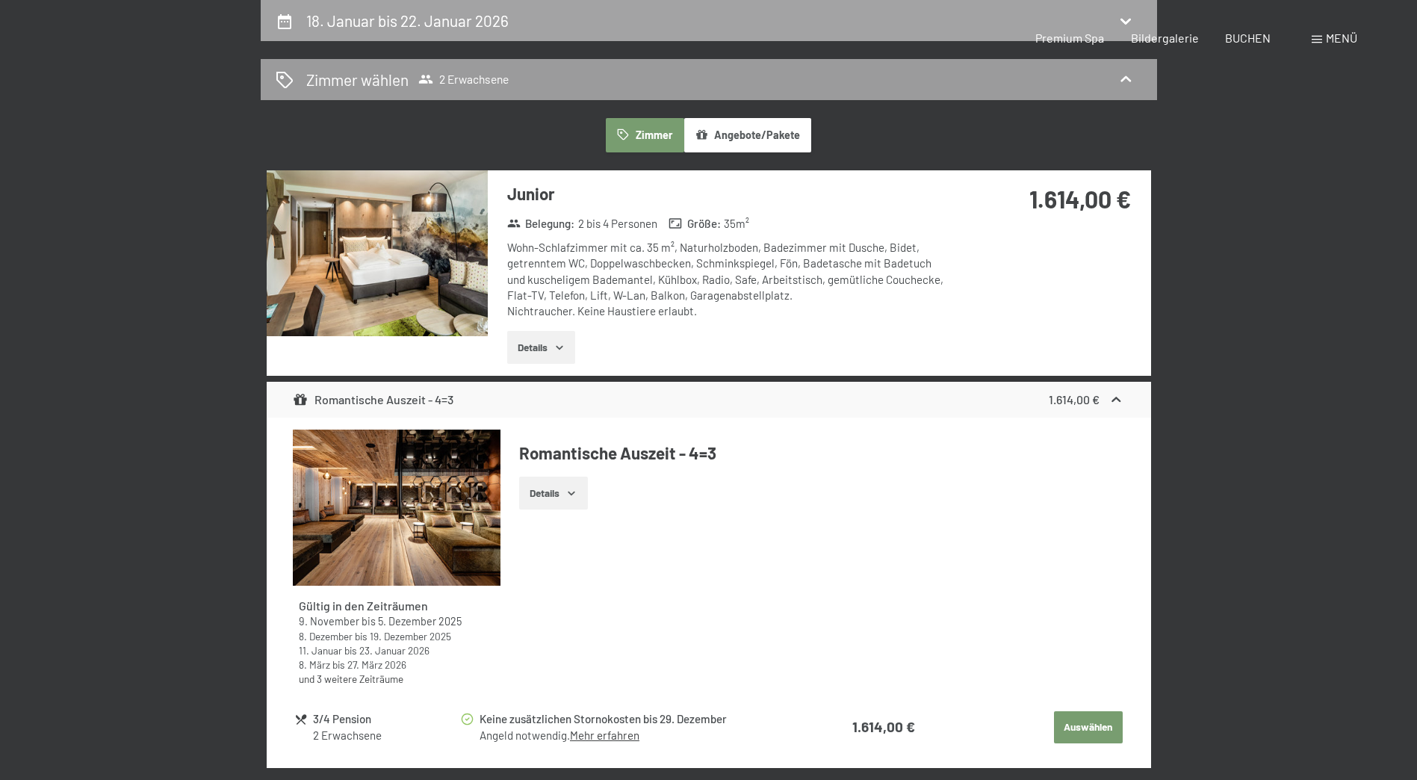
select select "[DATE]"
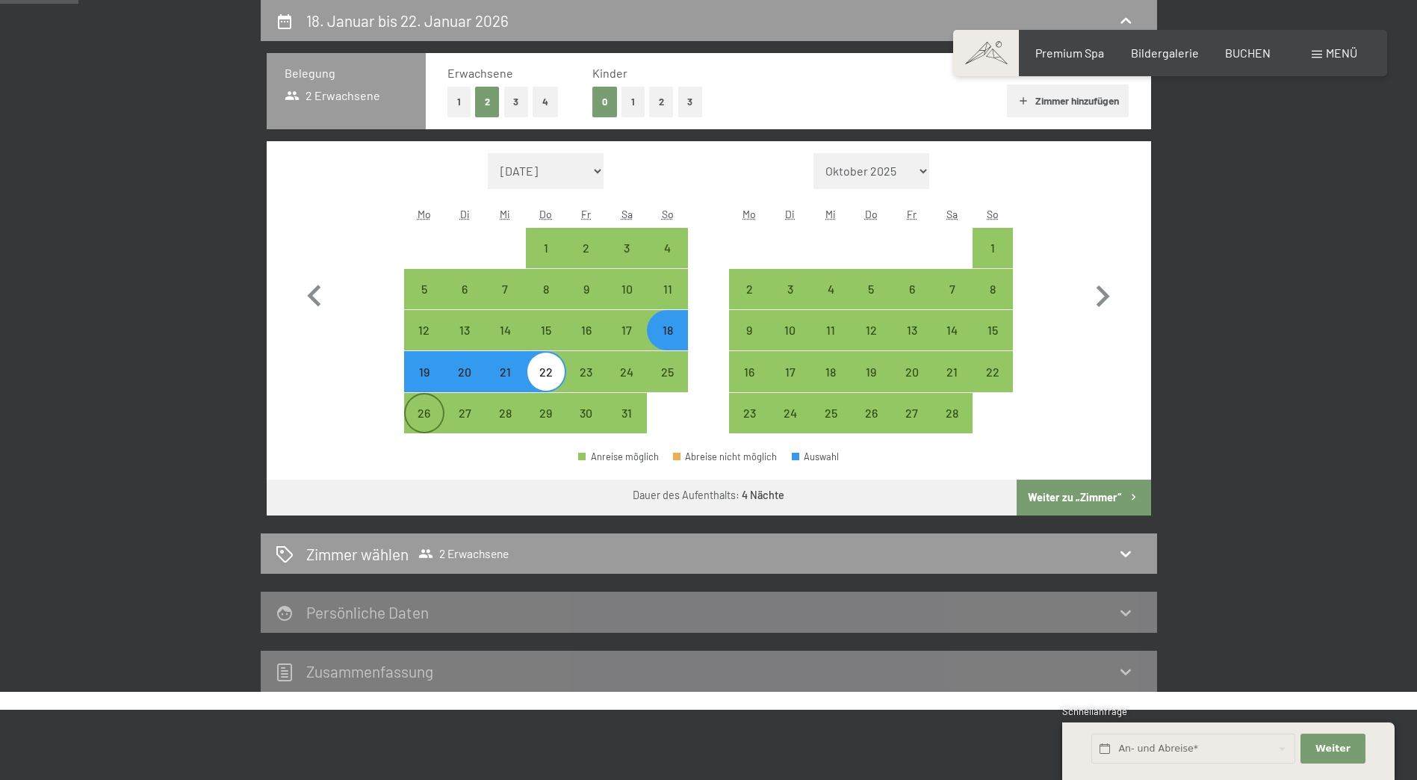
click at [435, 409] on div "26" at bounding box center [424, 425] width 37 height 37
select select "[DATE]"
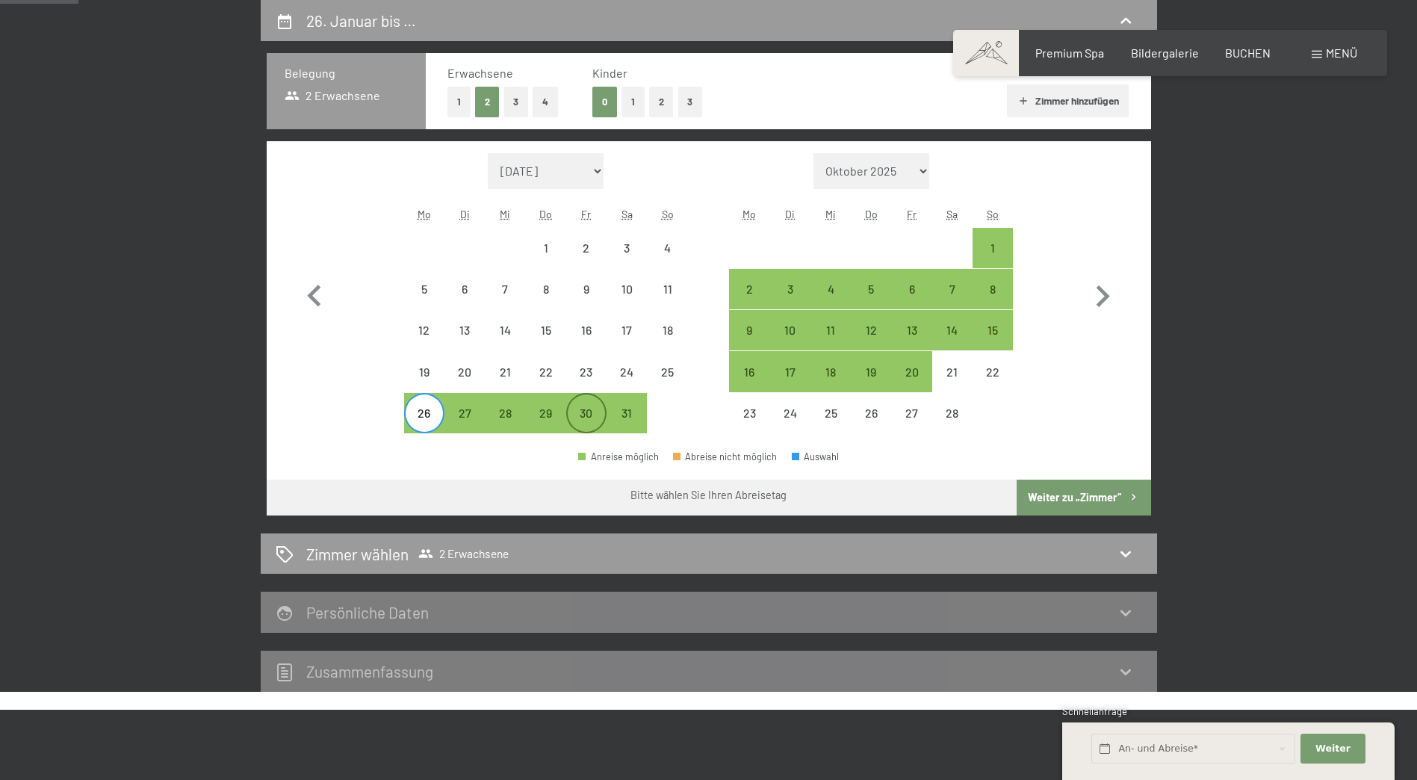
click at [585, 417] on div "30" at bounding box center [586, 425] width 37 height 37
select select "[DATE]"
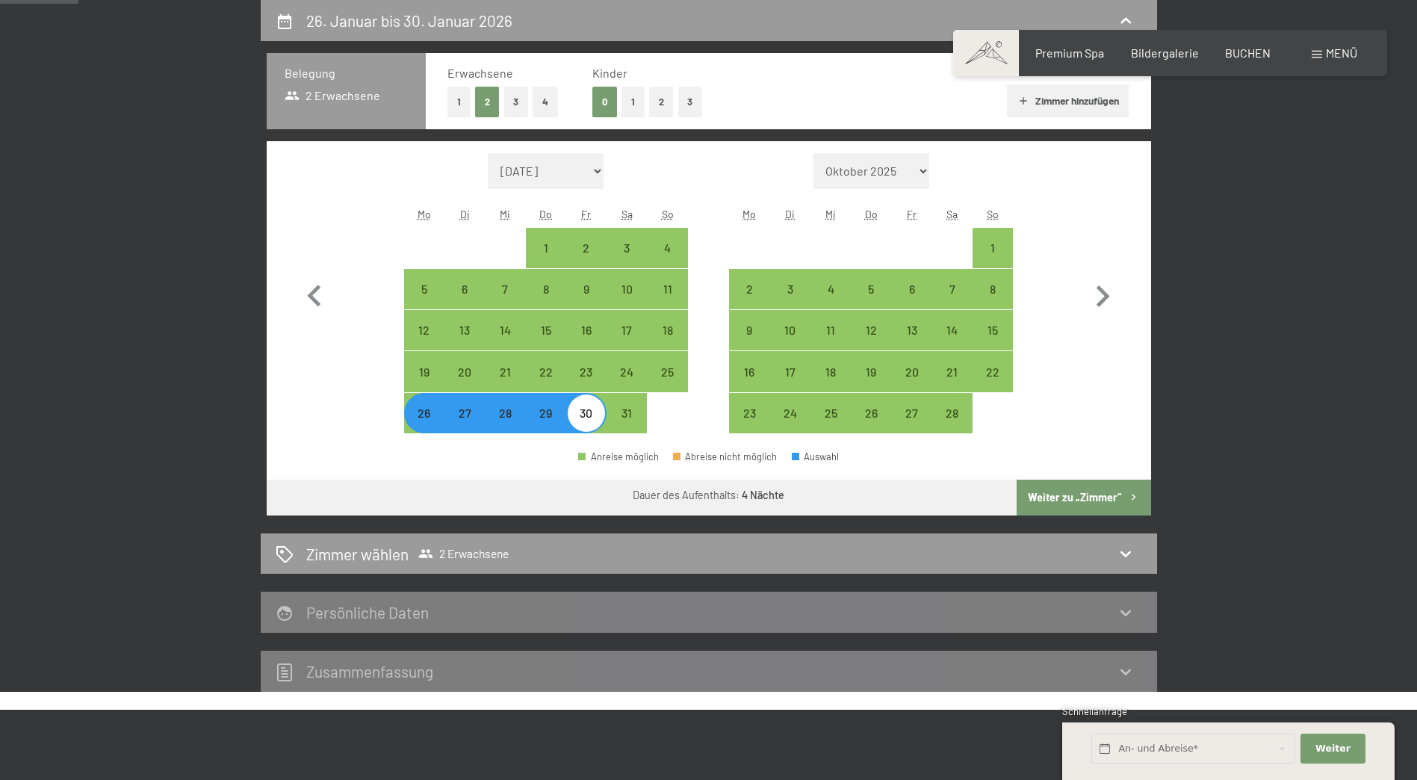
click at [1106, 499] on button "Weiter zu „Zimmer“" at bounding box center [1083, 497] width 134 height 36
select select "[DATE]"
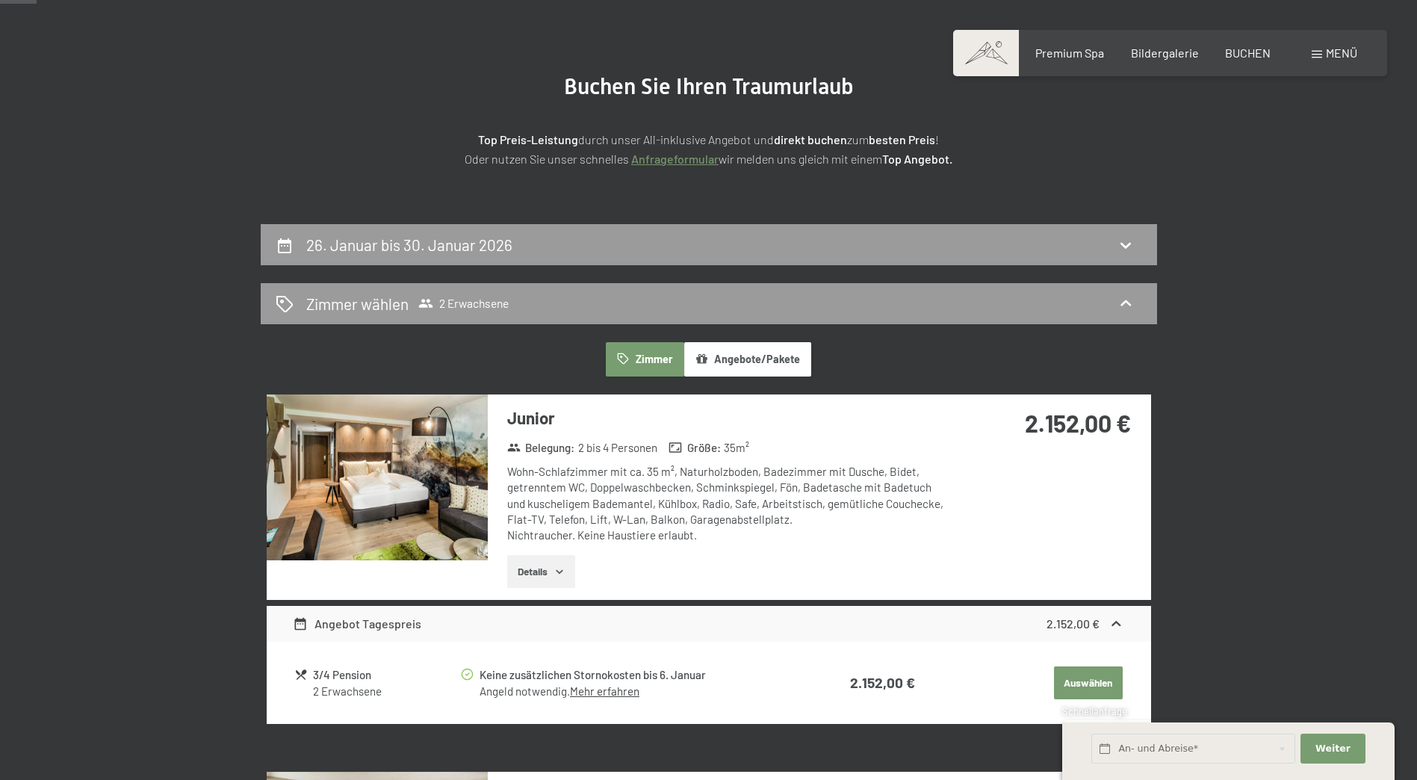
scroll to position [0, 0]
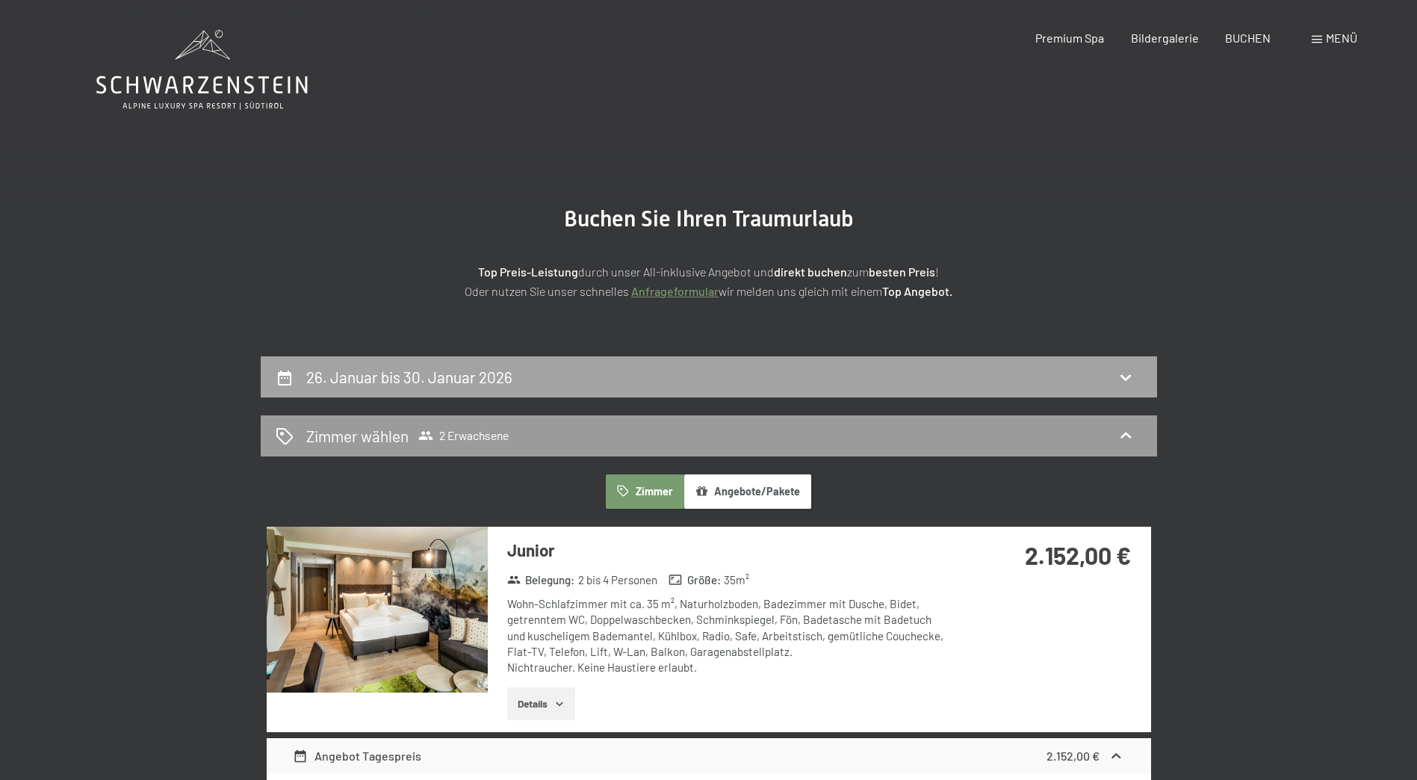
click at [712, 388] on div "26. Januar bis 30. Januar 2026" at bounding box center [709, 376] width 896 height 41
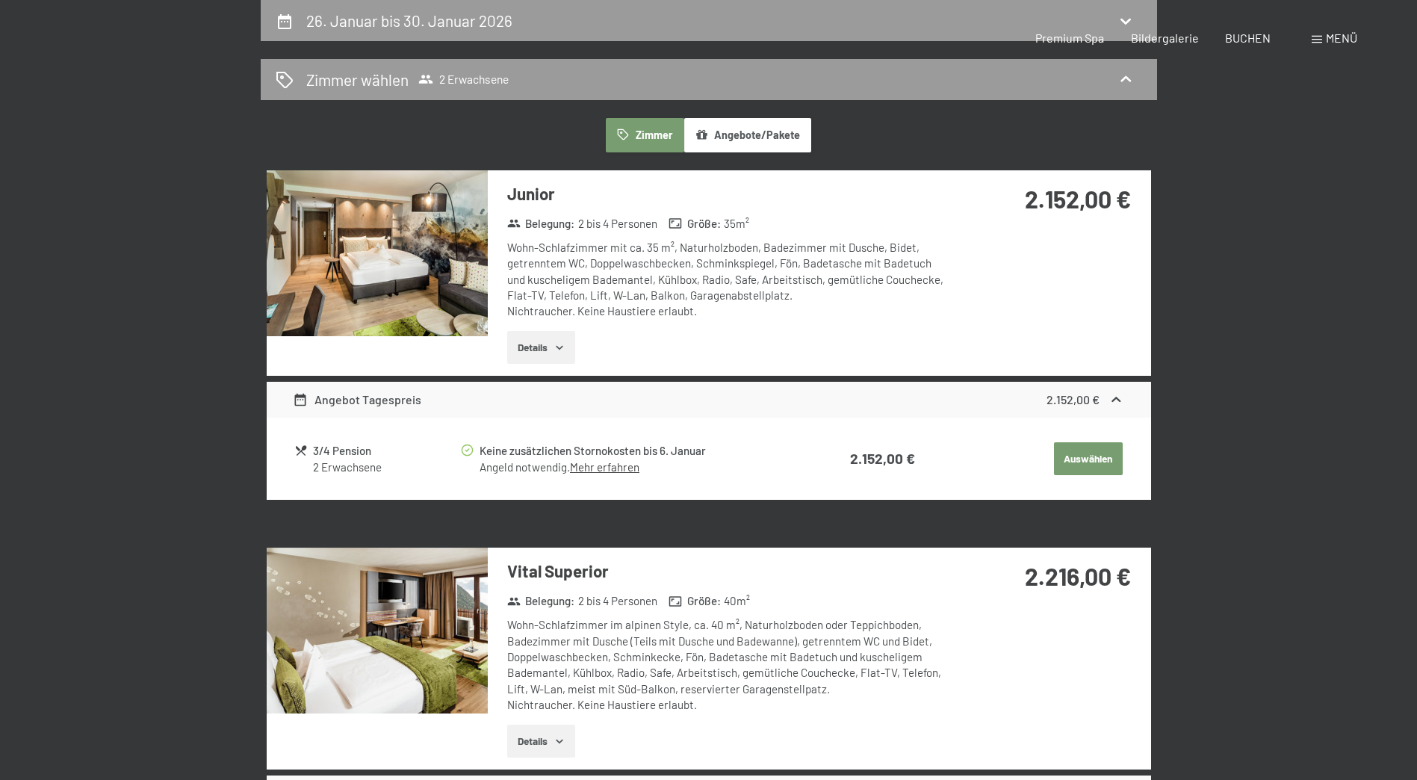
select select "[DATE]"
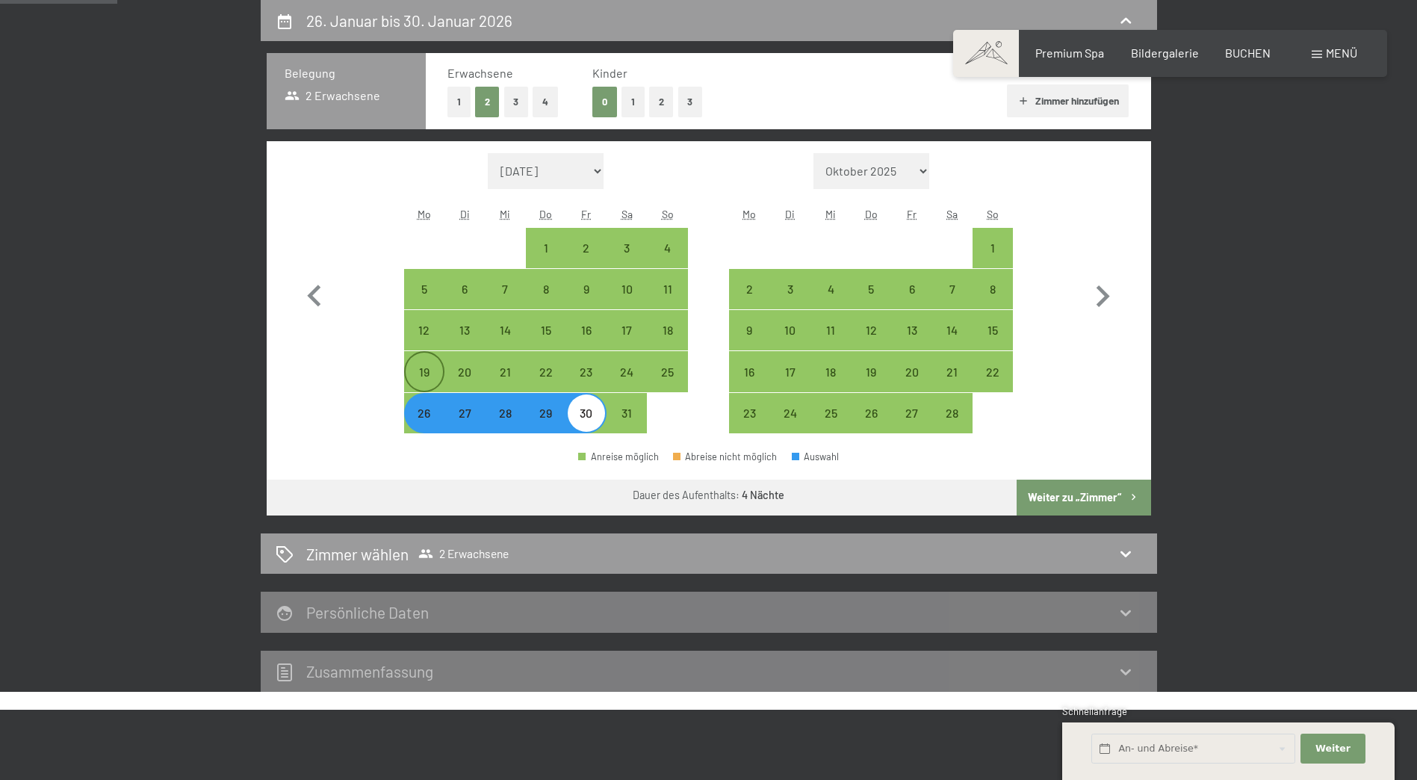
click at [411, 363] on div "19" at bounding box center [424, 371] width 37 height 37
select select "[DATE]"
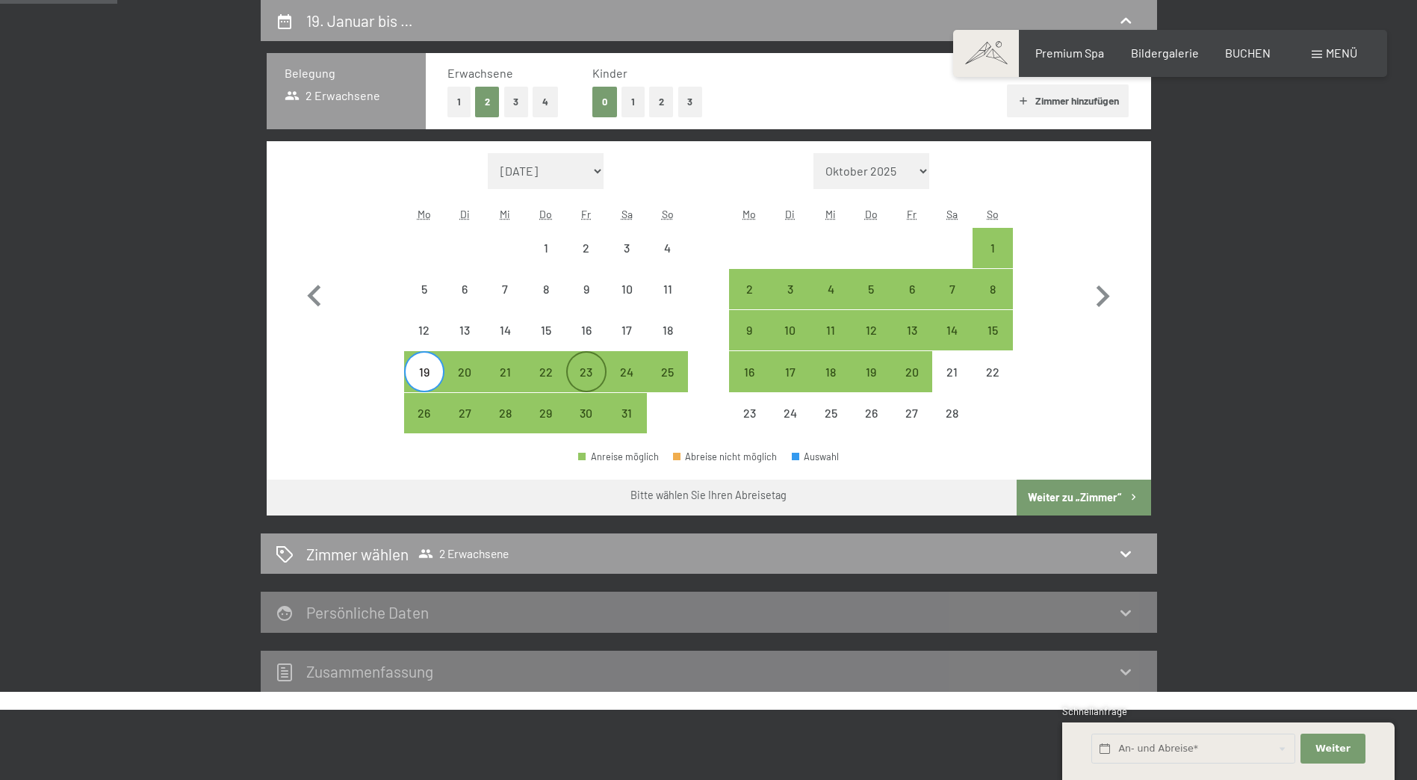
click at [585, 373] on div "23" at bounding box center [586, 384] width 37 height 37
select select "[DATE]"
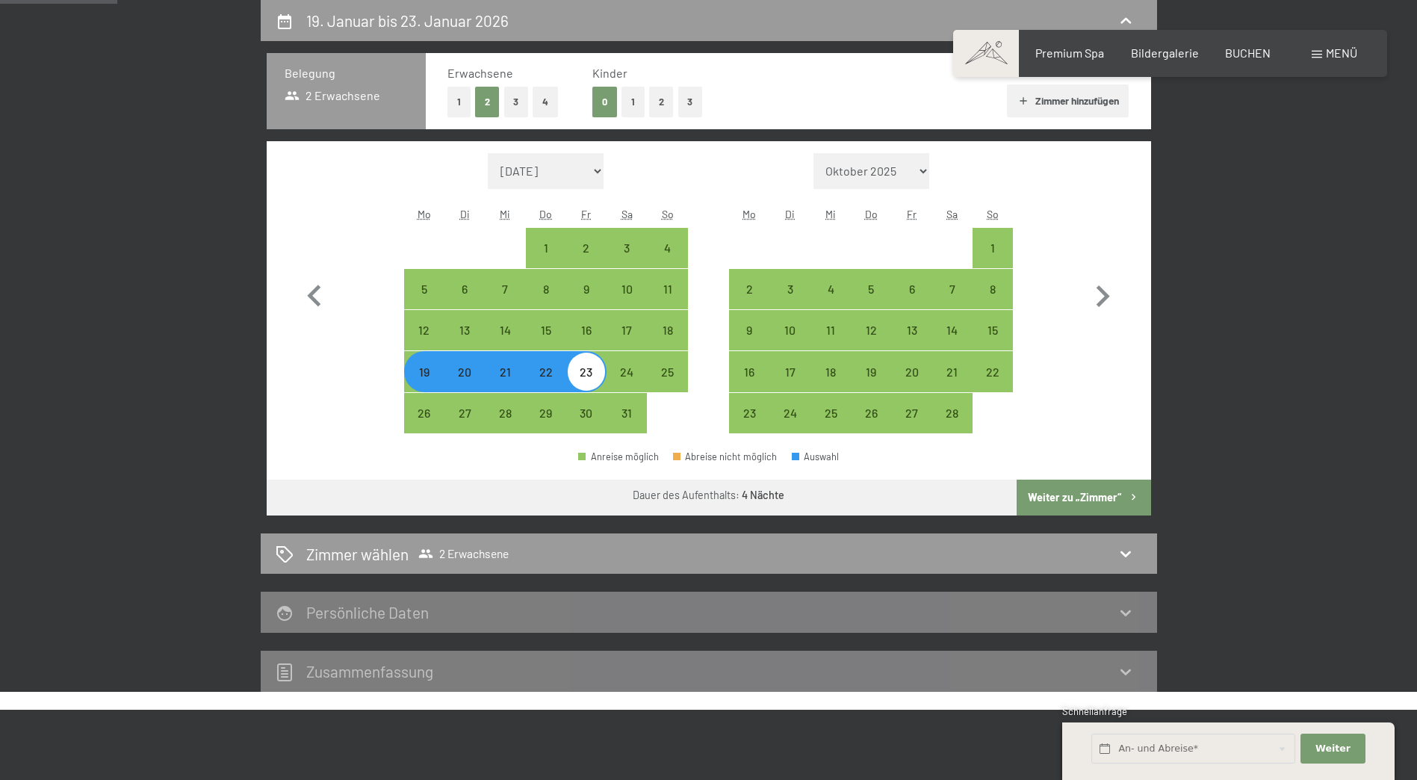
click at [1058, 491] on button "Weiter zu „Zimmer“" at bounding box center [1083, 497] width 134 height 36
select select "[DATE]"
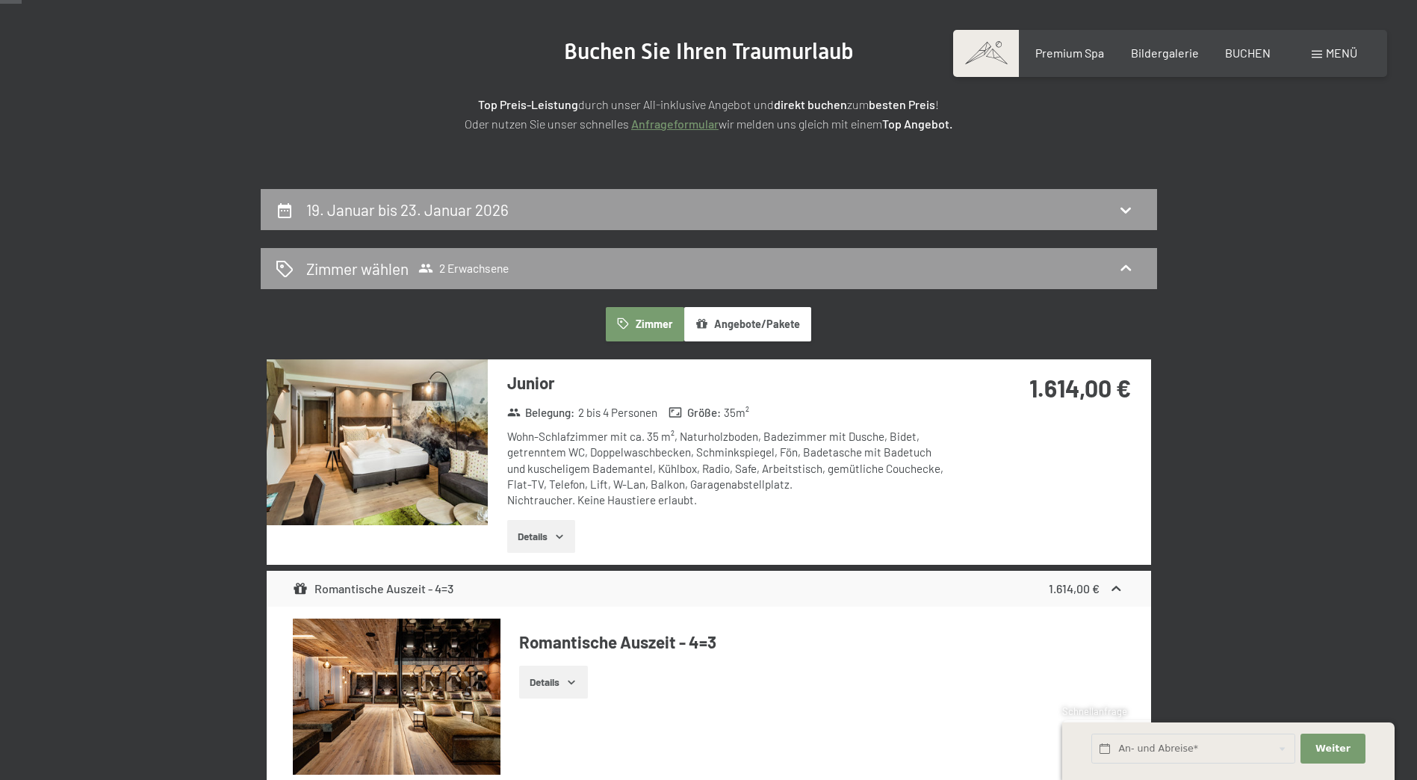
scroll to position [0, 0]
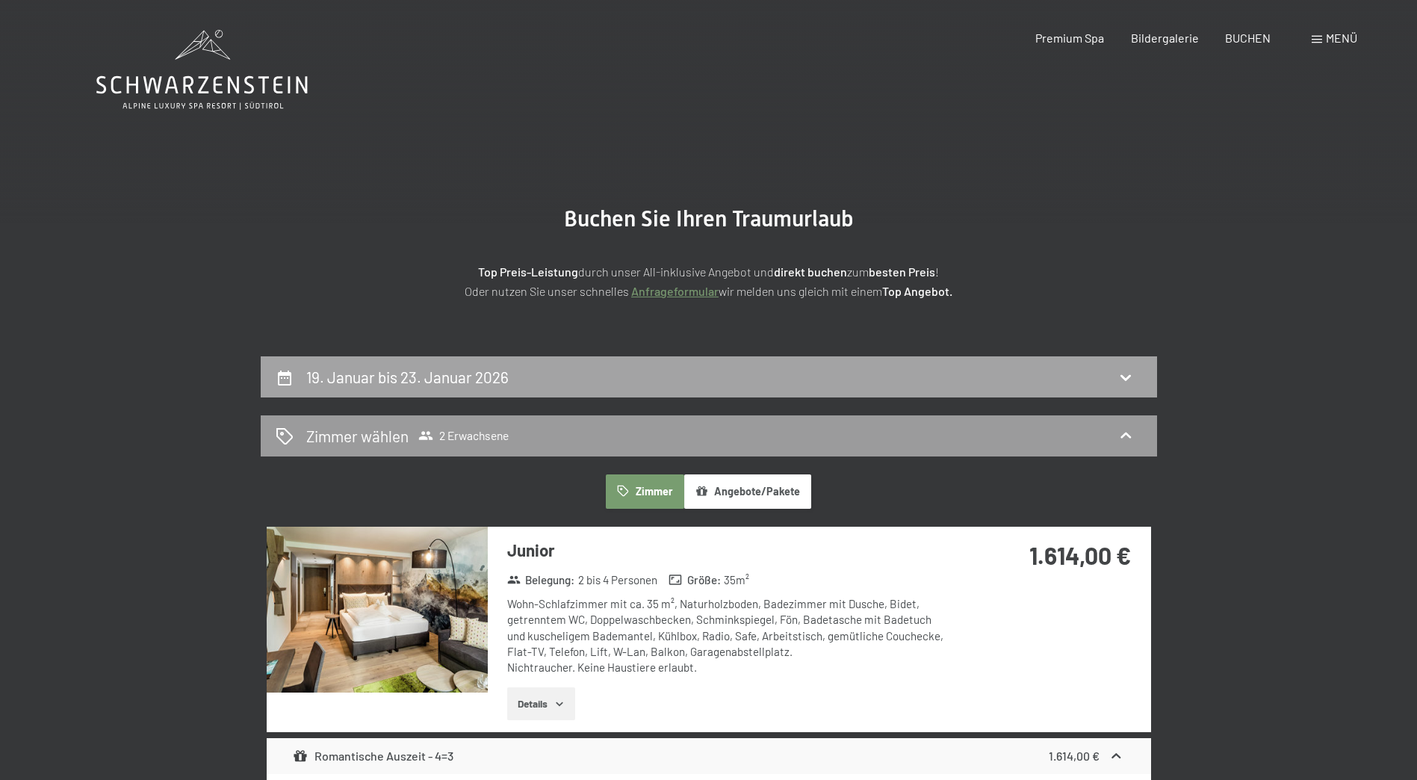
click at [659, 394] on div "19. Januar bis 23. Januar 2026" at bounding box center [709, 376] width 896 height 41
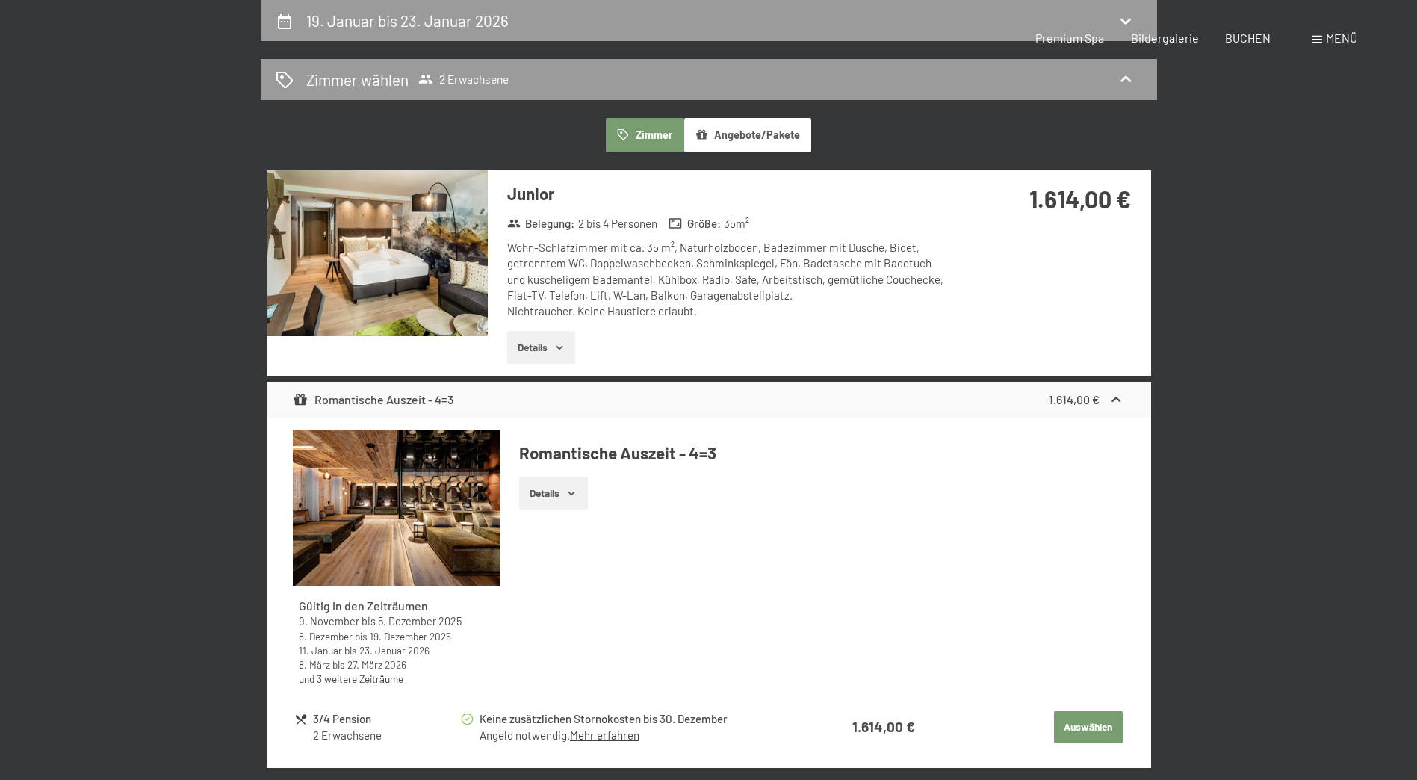
select select "[DATE]"
